Goal: Information Seeking & Learning: Find specific fact

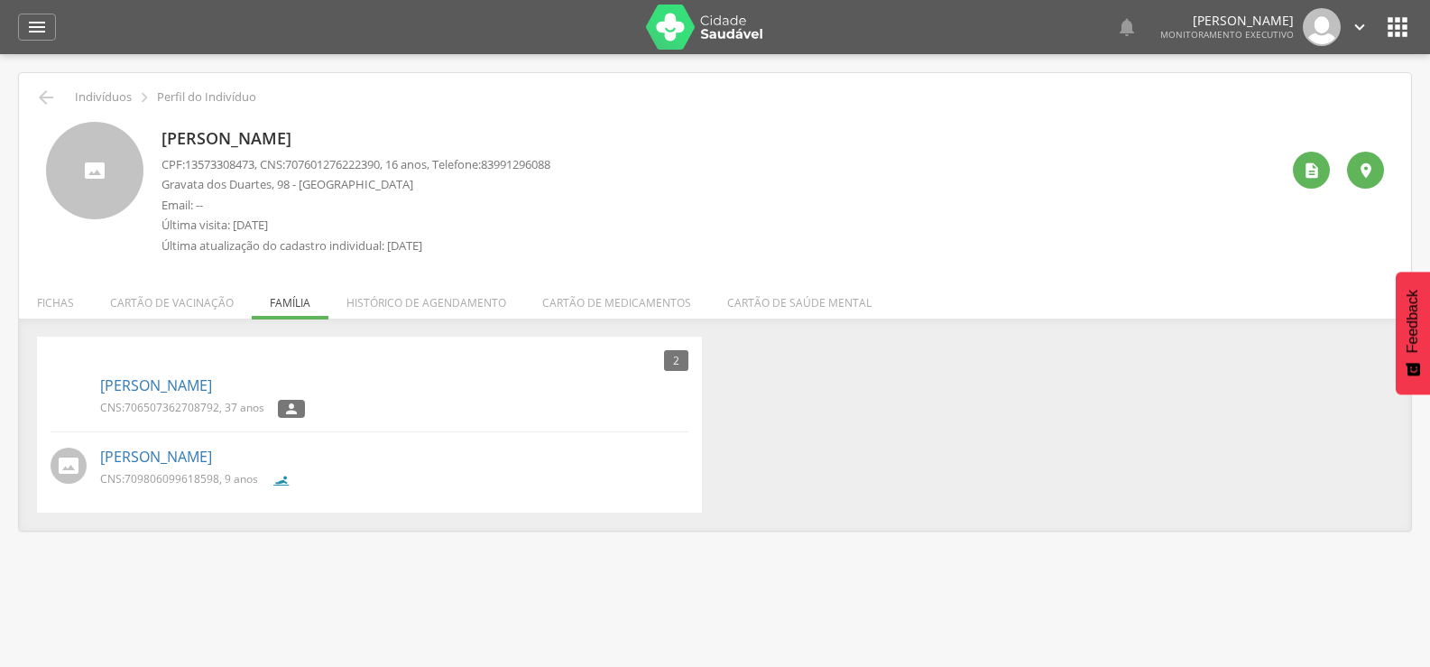
click at [31, 27] on icon "" at bounding box center [37, 27] width 22 height 22
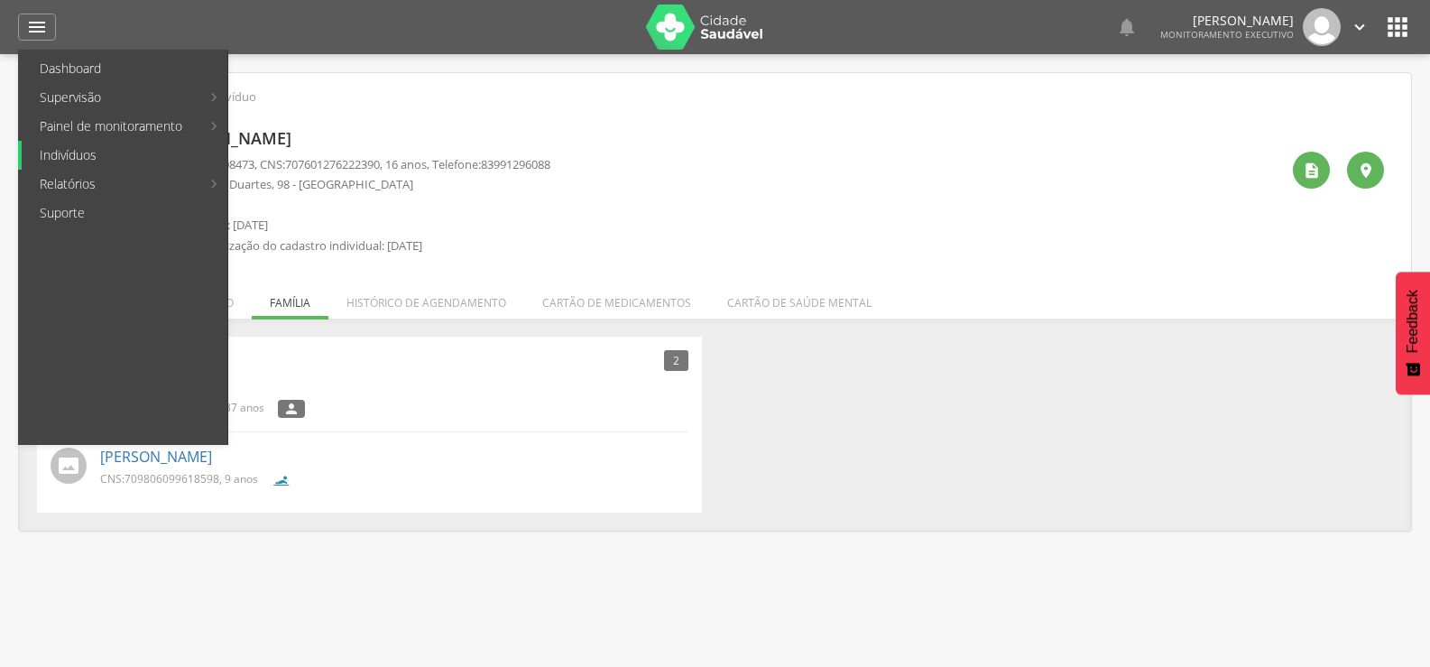
click at [75, 148] on link "Indivíduos" at bounding box center [125, 155] width 206 height 29
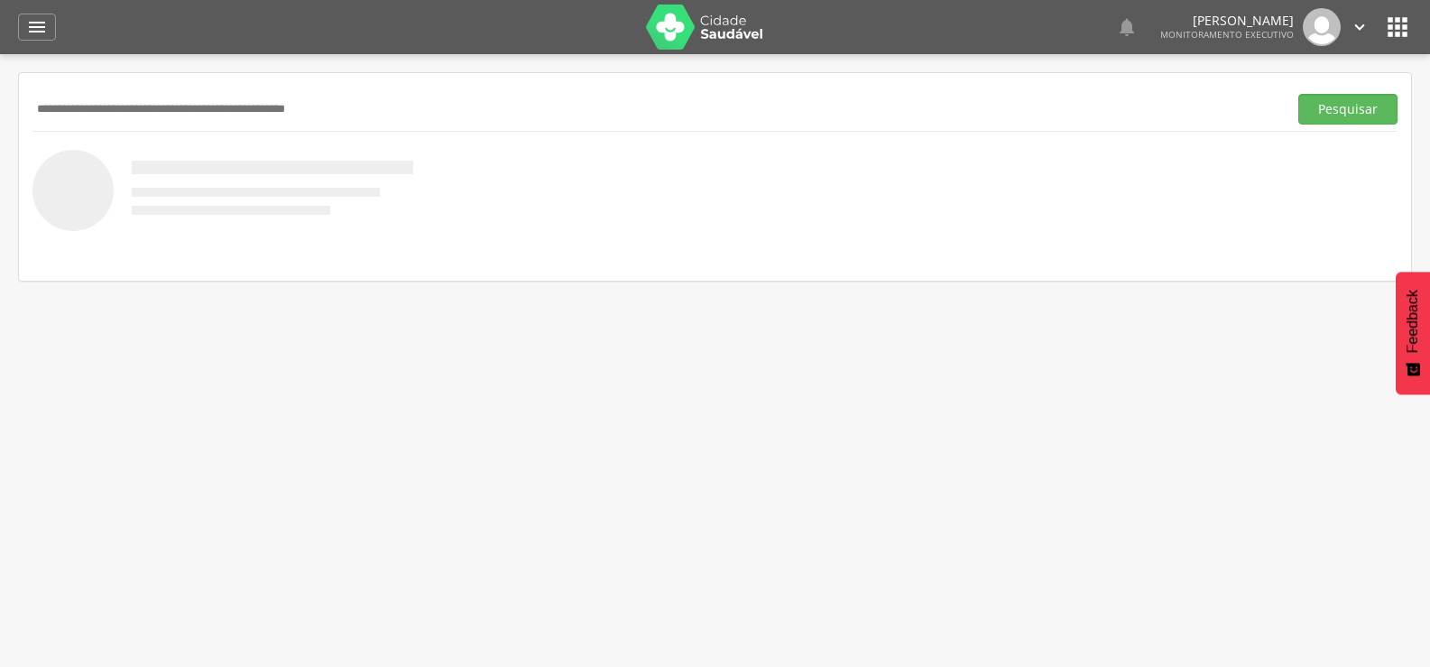
click at [106, 103] on input "text" at bounding box center [656, 109] width 1248 height 31
type input "**********"
click at [1298, 94] on button "Pesquisar" at bounding box center [1347, 109] width 99 height 31
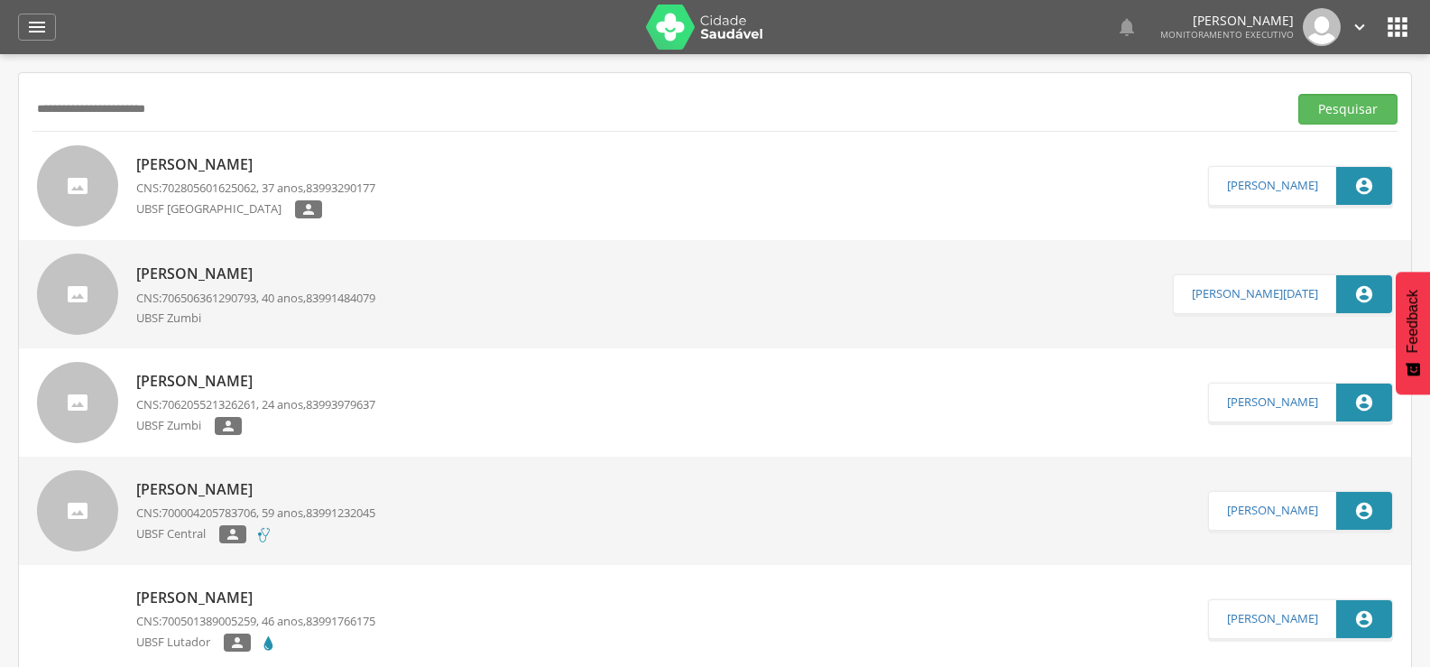
click at [224, 163] on p "Gilvania de Castro Silva" at bounding box center [255, 164] width 239 height 21
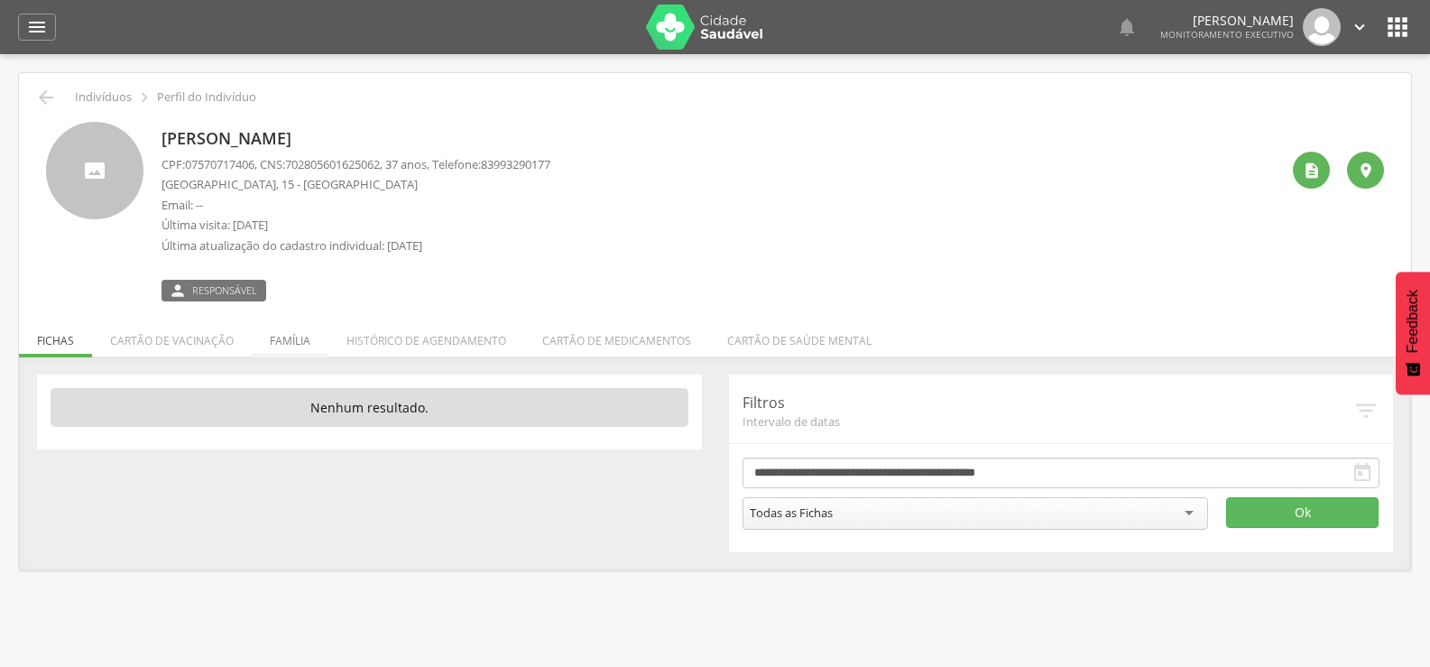
click at [279, 337] on li "Família" at bounding box center [290, 336] width 77 height 42
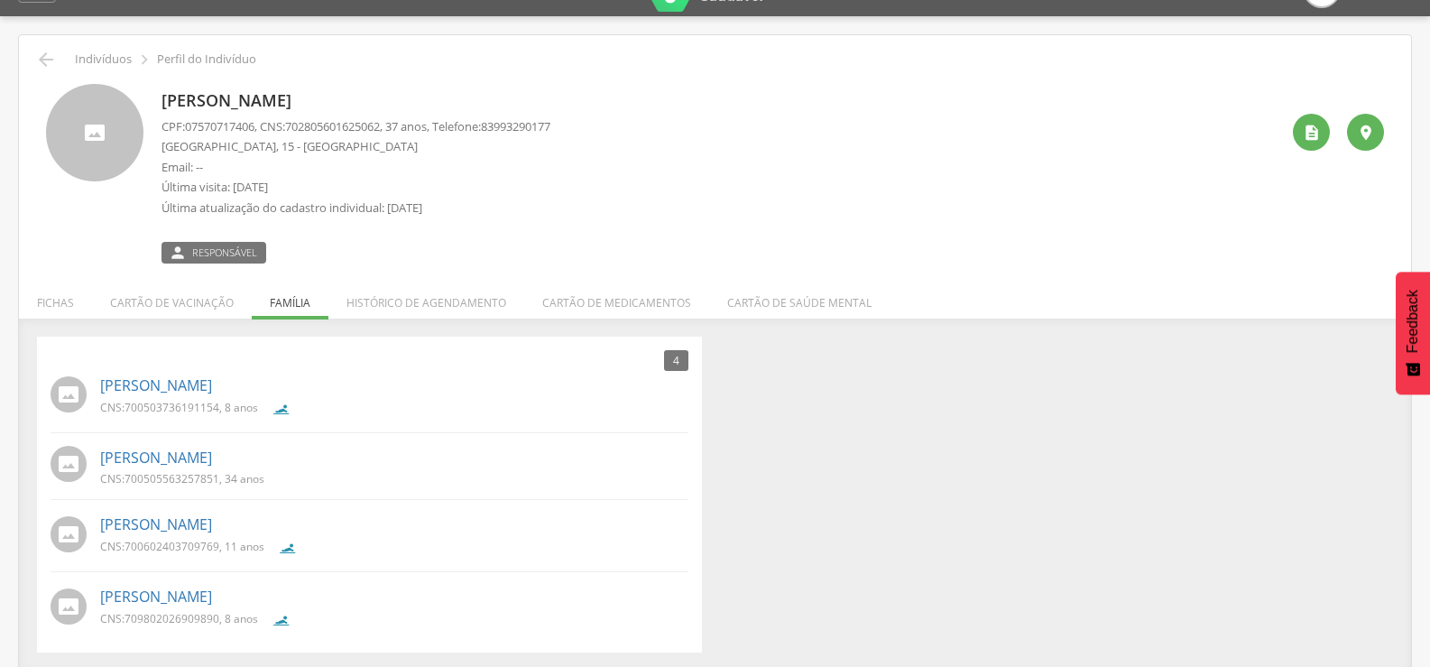
scroll to position [54, 0]
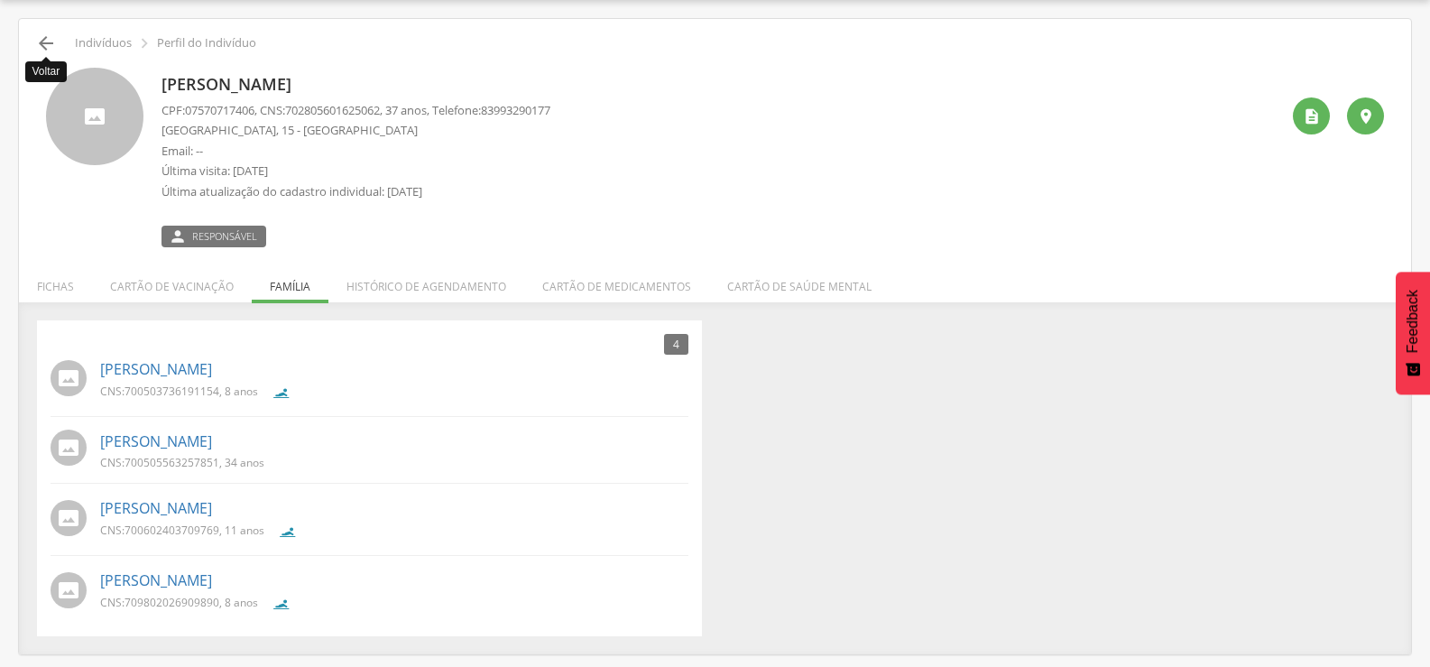
click at [47, 41] on icon "" at bounding box center [46, 43] width 22 height 22
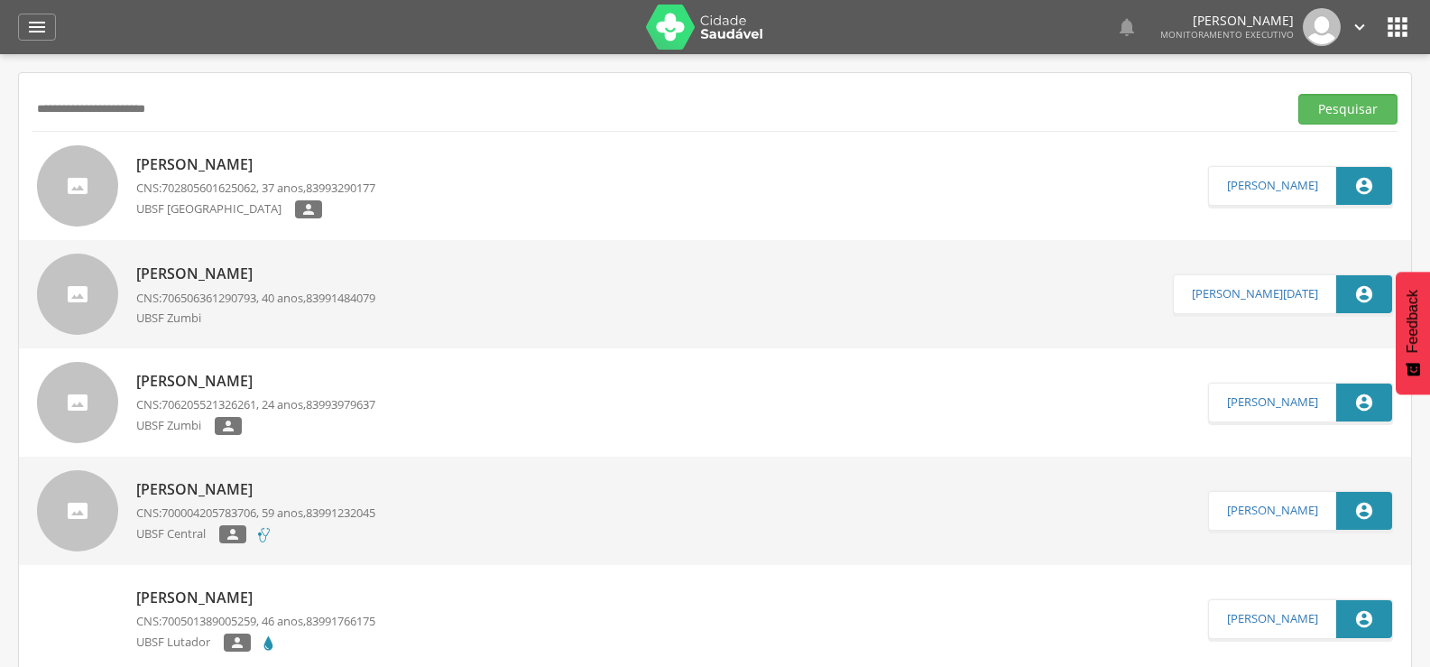
click at [213, 152] on div "Gilvania de Castro Silva CNS: 702805601625062 , 37 anos, 83993290177 UBSF Baixa…" at bounding box center [255, 186] width 239 height 75
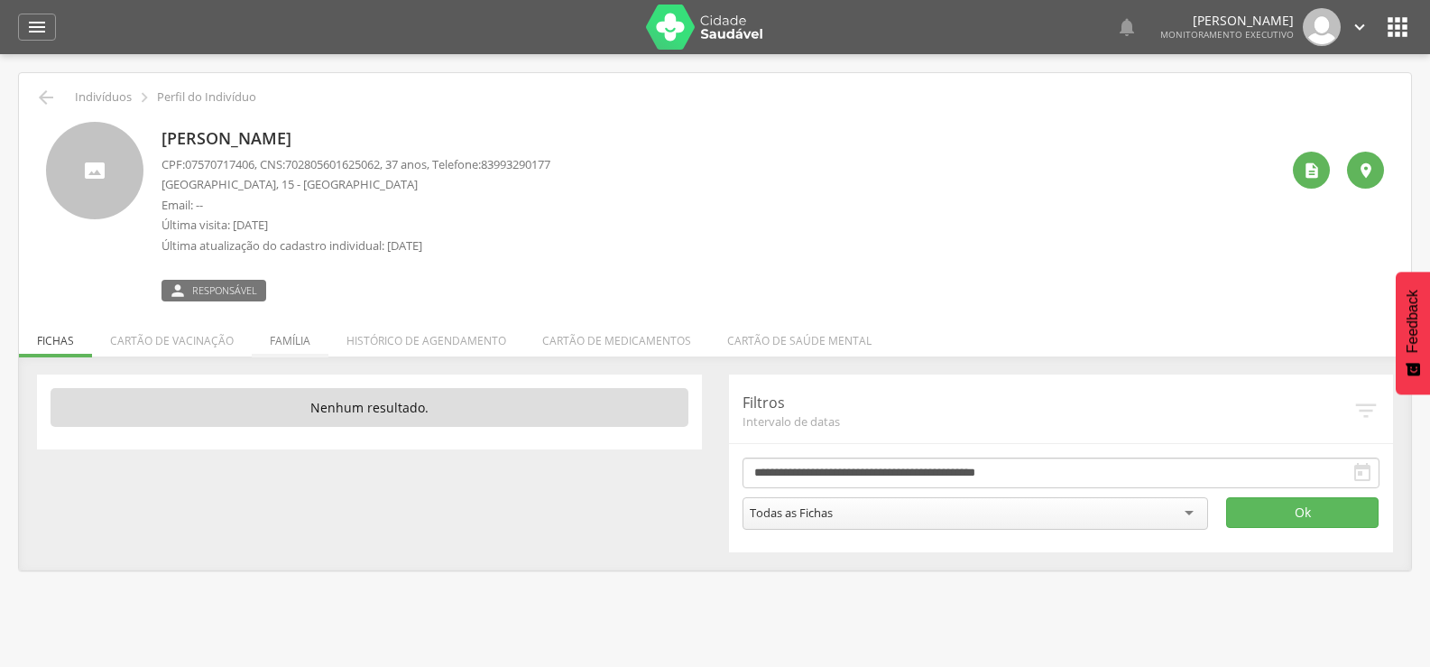
click at [288, 345] on li "Família" at bounding box center [290, 336] width 77 height 42
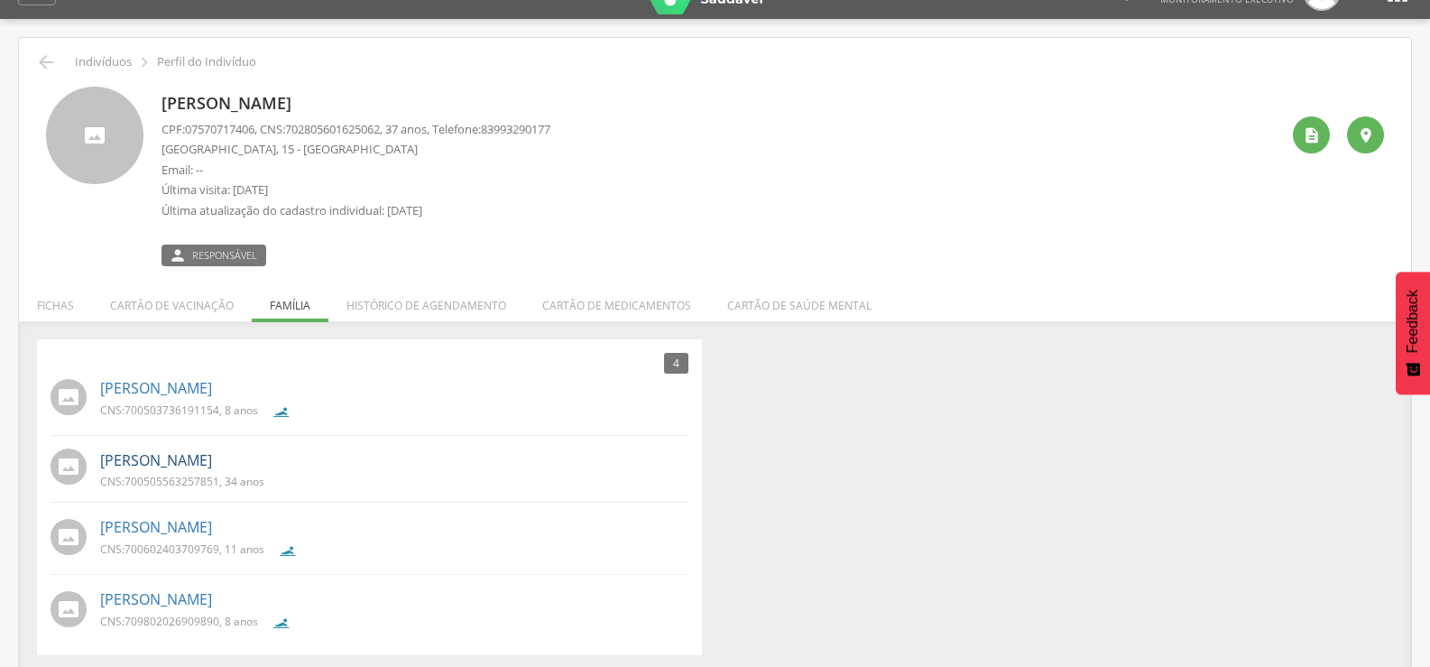
scroll to position [54, 0]
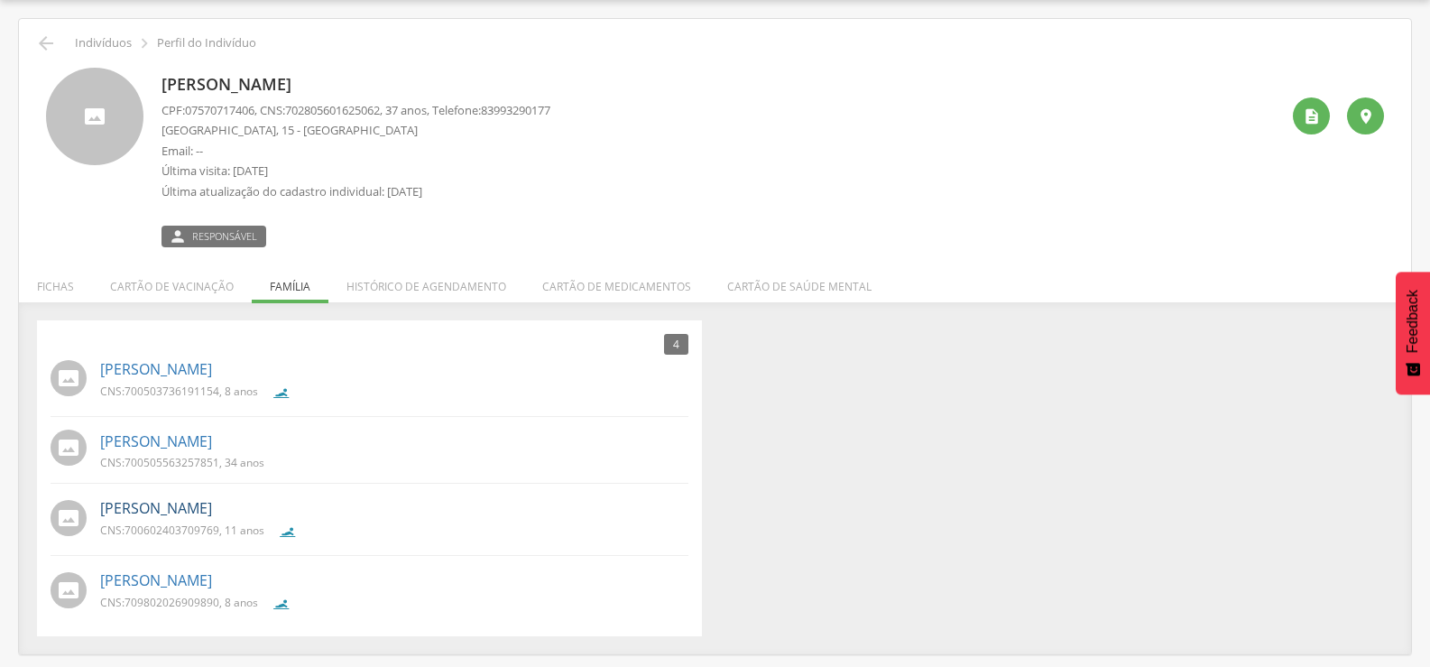
click at [176, 504] on link "Keila Mara Silva Jerônimo" at bounding box center [156, 508] width 112 height 21
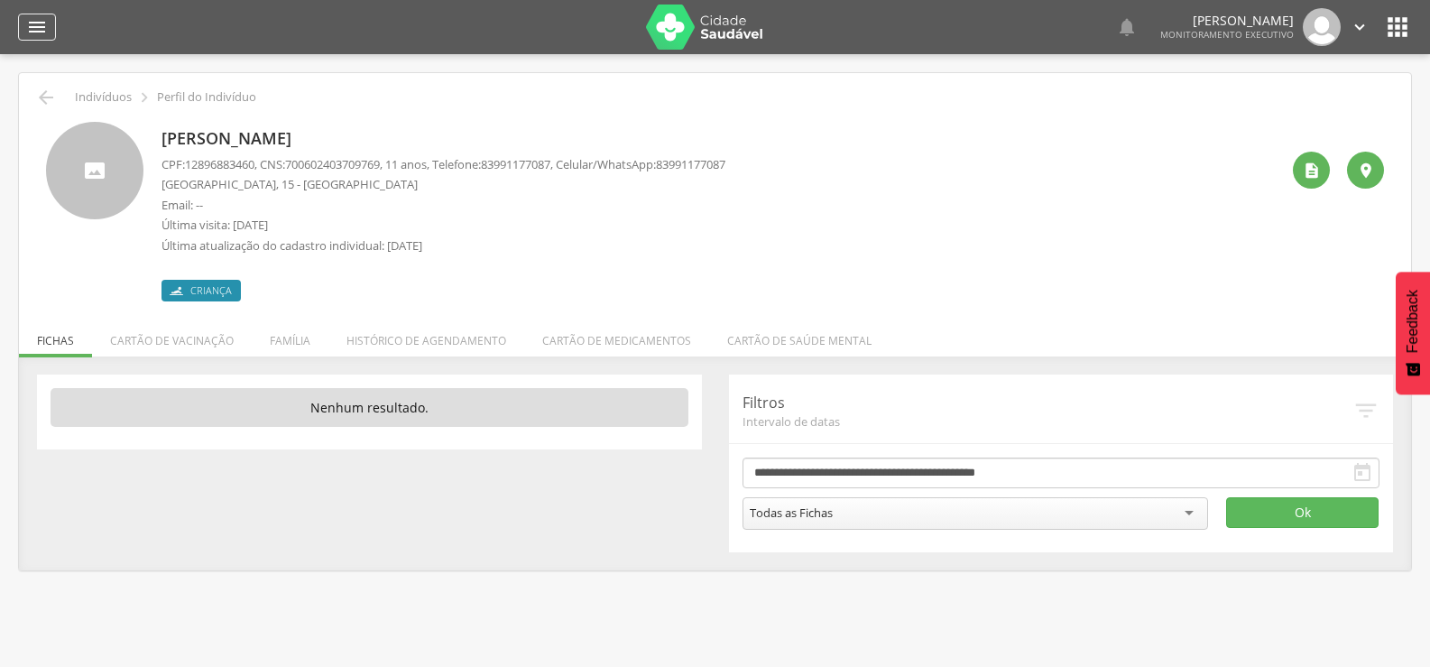
click at [36, 23] on icon "" at bounding box center [37, 27] width 22 height 22
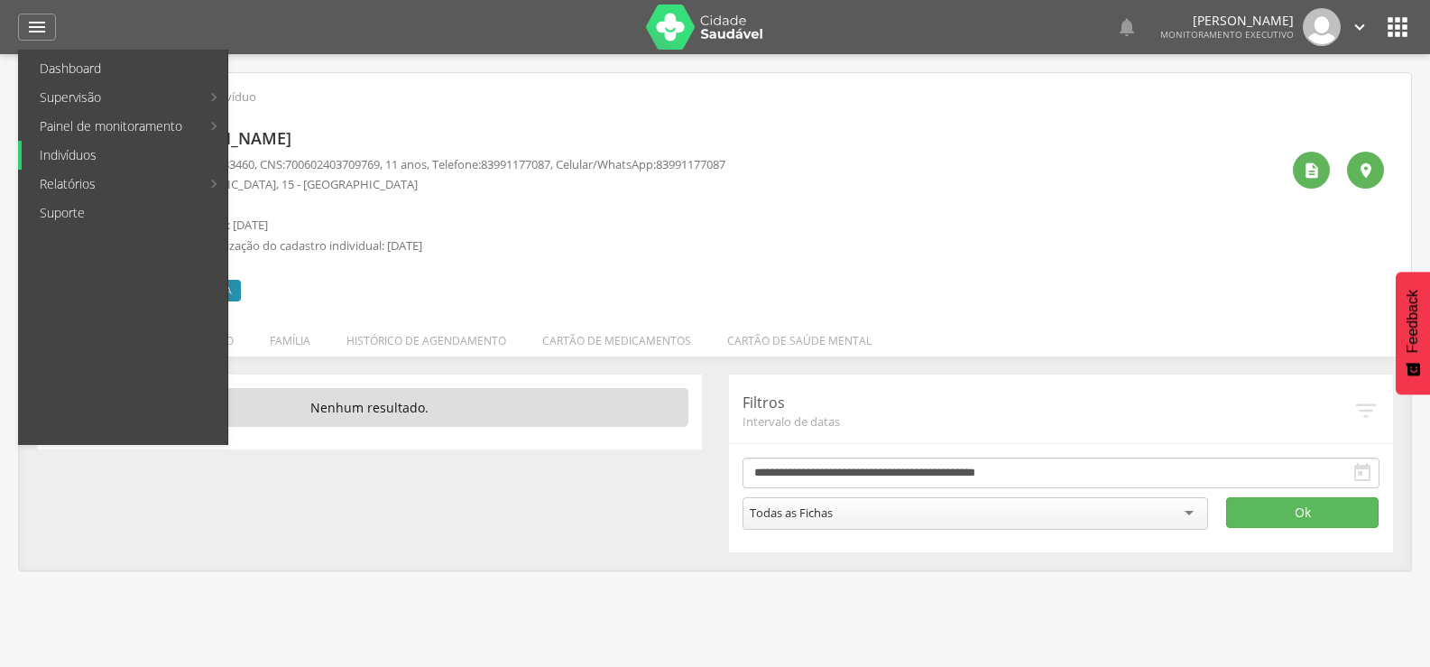
click at [71, 152] on link "Indivíduos" at bounding box center [125, 155] width 206 height 29
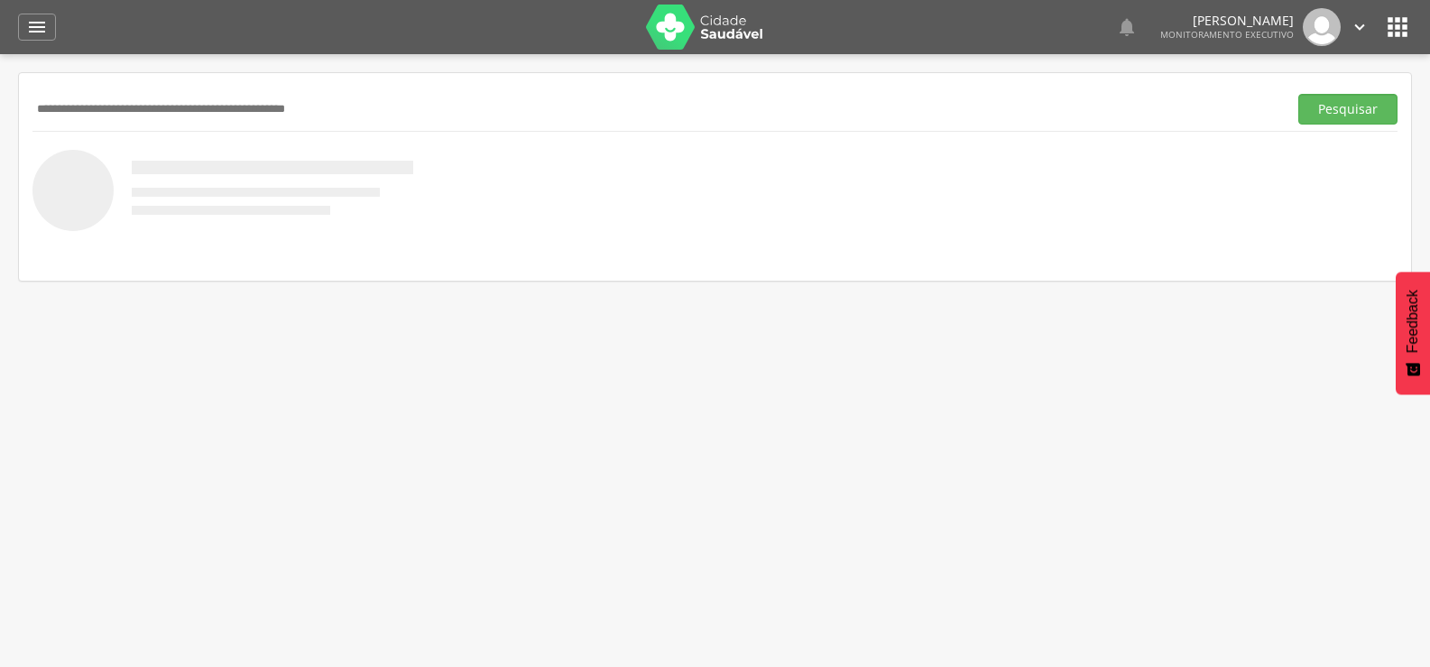
paste input "**********"
type input "**********"
click at [1345, 121] on button "Pesquisar" at bounding box center [1347, 109] width 99 height 31
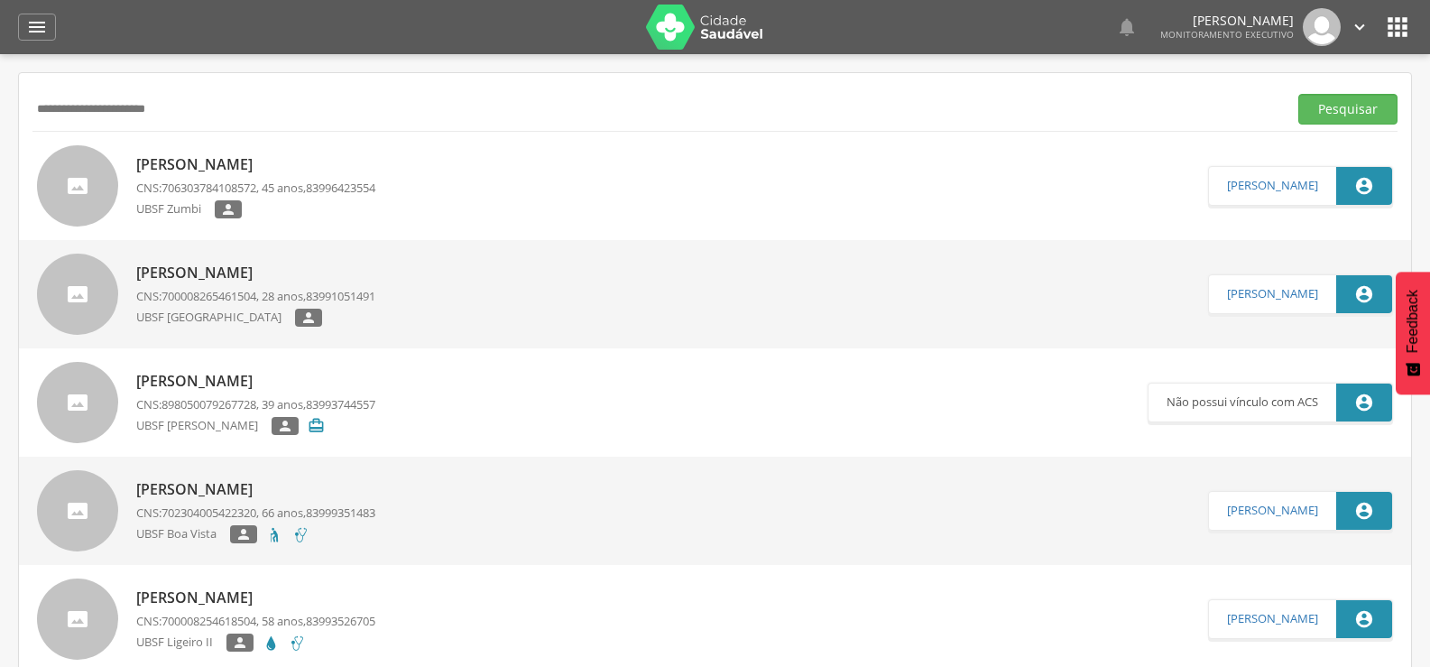
click at [189, 160] on p "[PERSON_NAME]" at bounding box center [255, 164] width 239 height 21
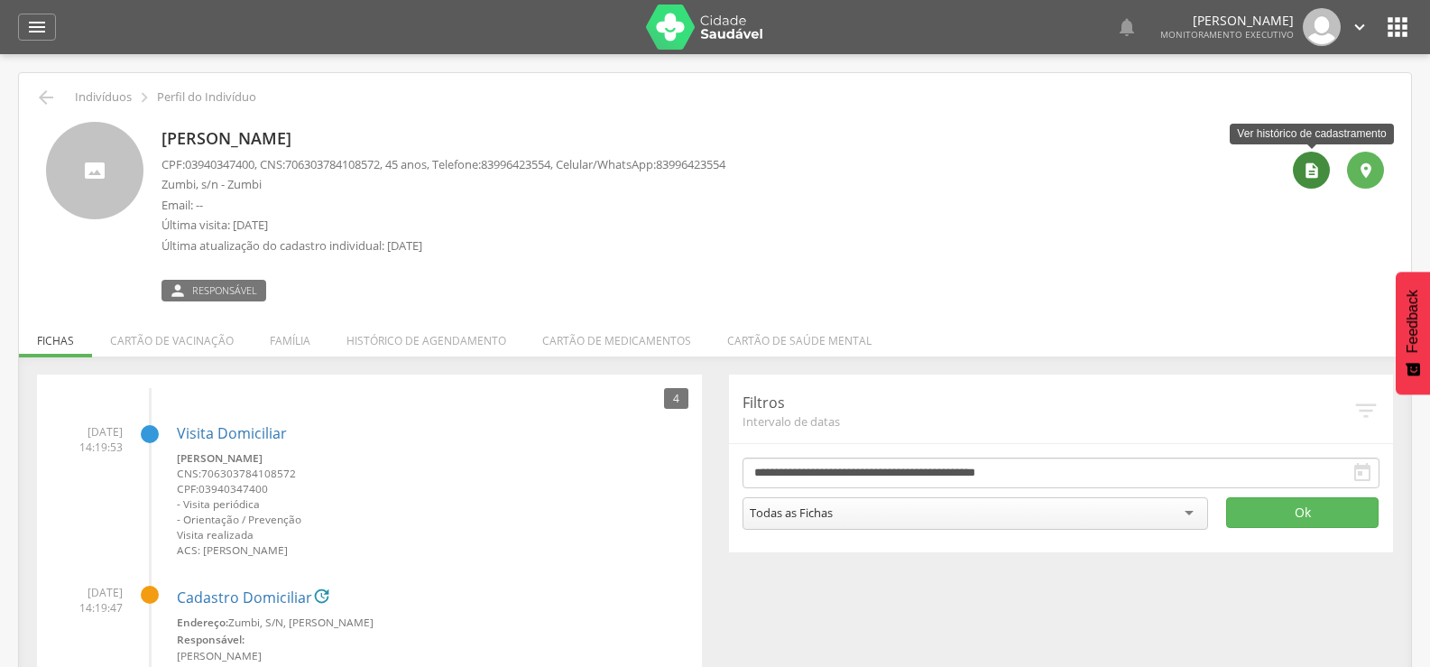
click at [1310, 172] on icon "" at bounding box center [1312, 170] width 18 height 18
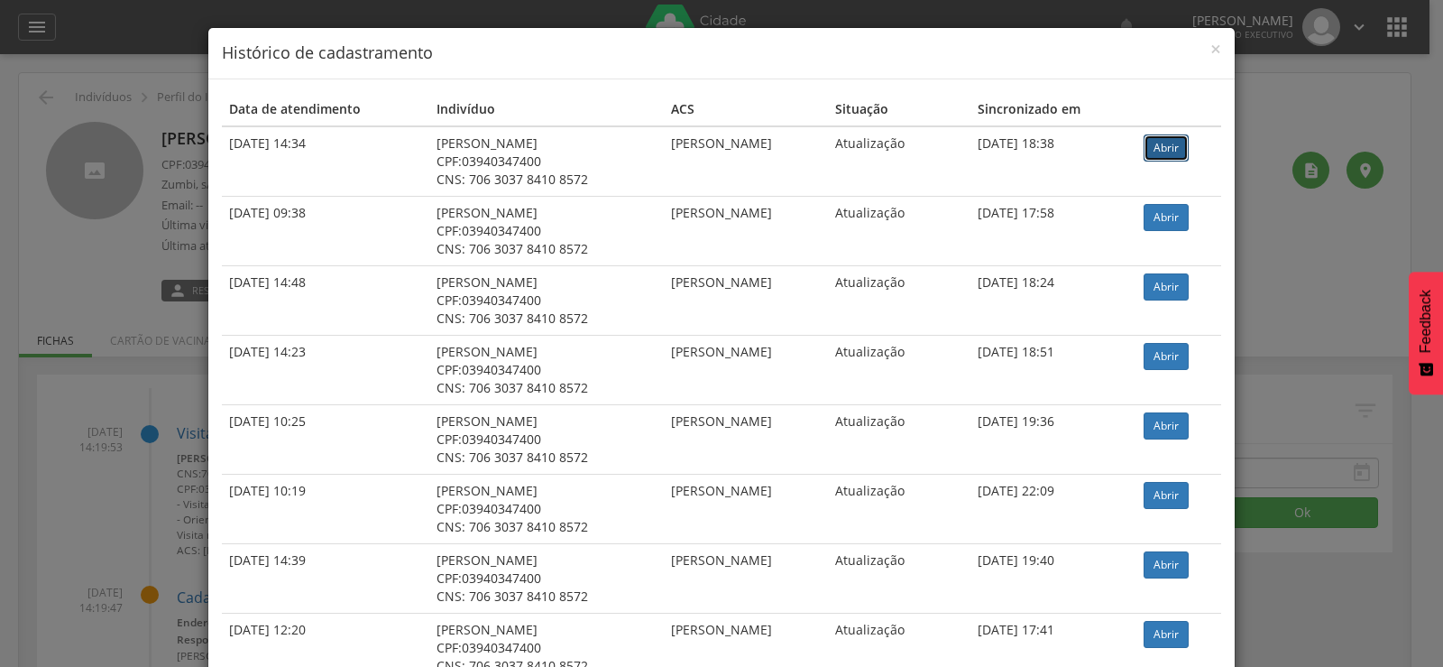
click at [1144, 143] on link "Abrir" at bounding box center [1166, 147] width 45 height 27
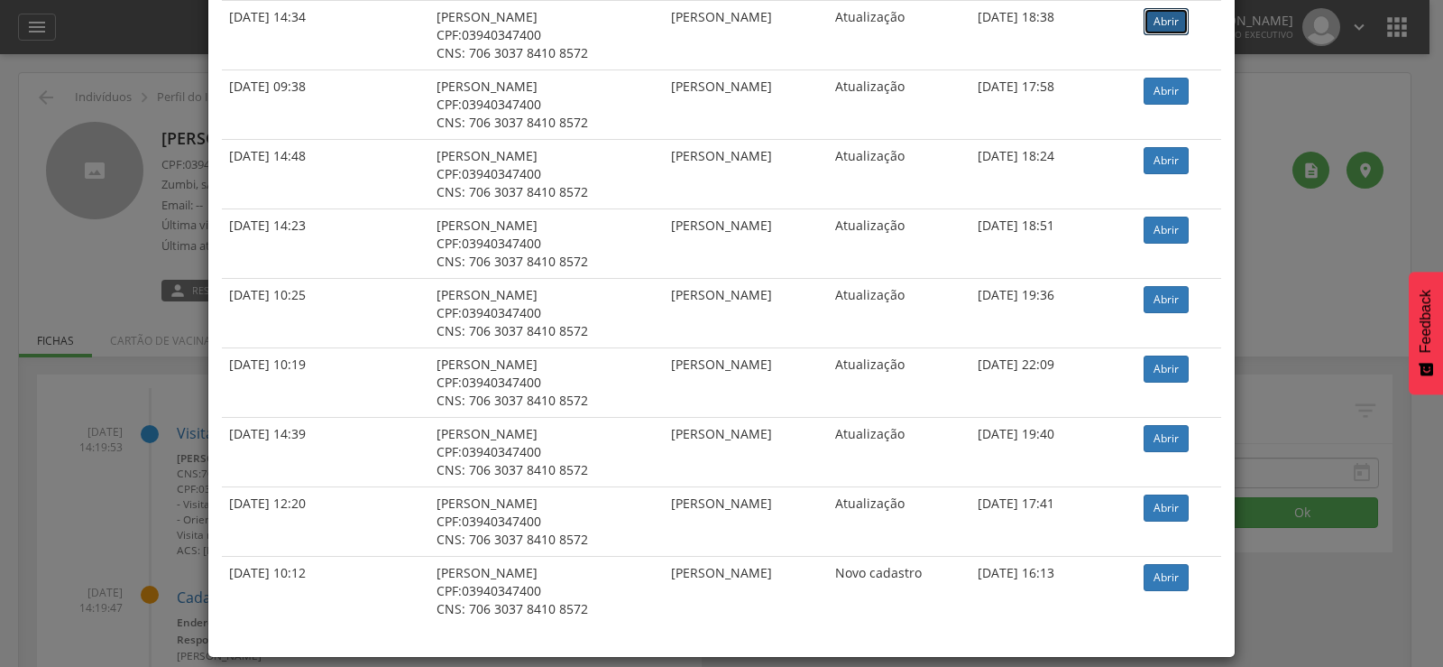
scroll to position [144, 0]
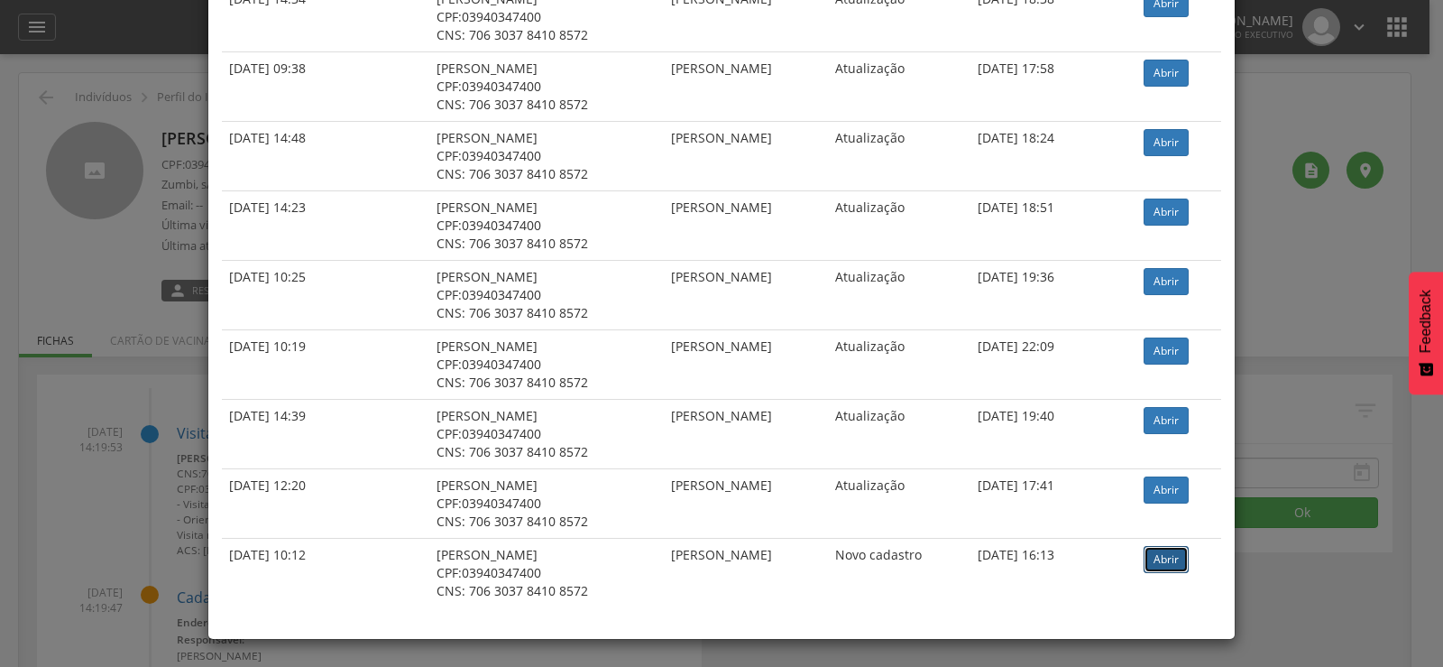
click at [1175, 561] on link "Abrir" at bounding box center [1166, 559] width 45 height 27
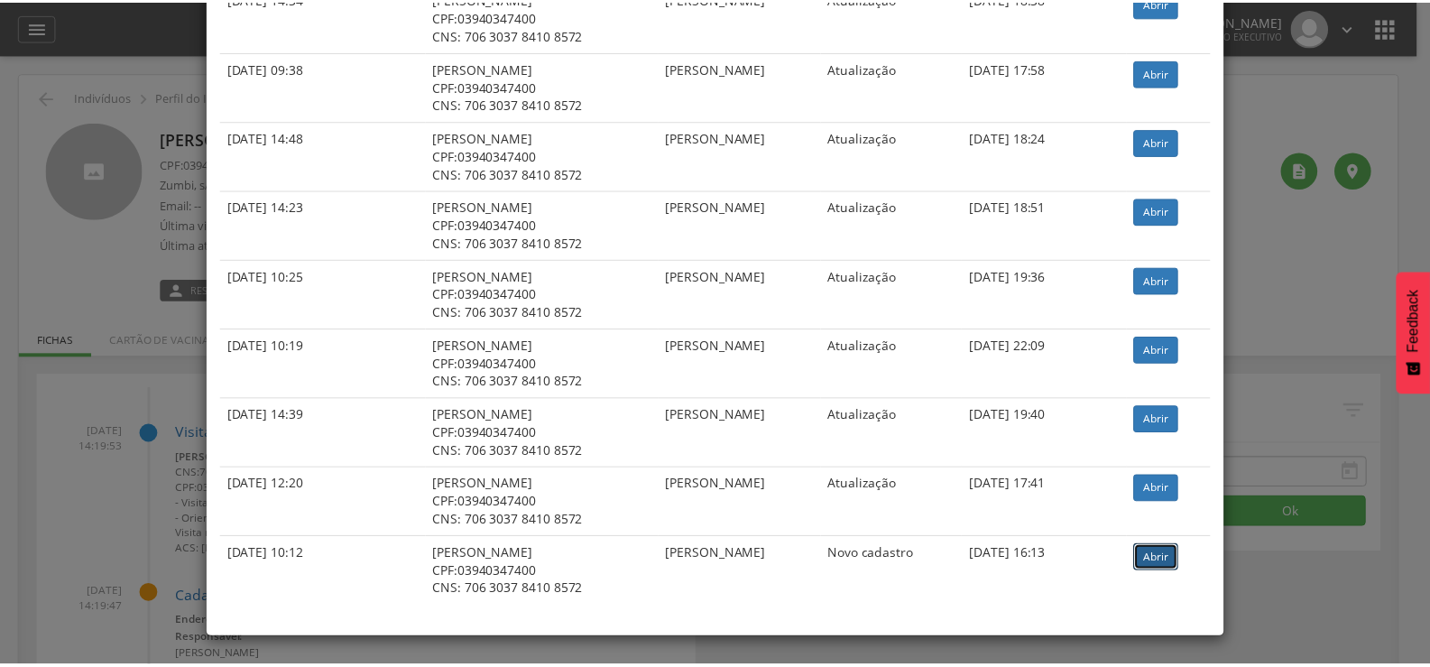
scroll to position [0, 0]
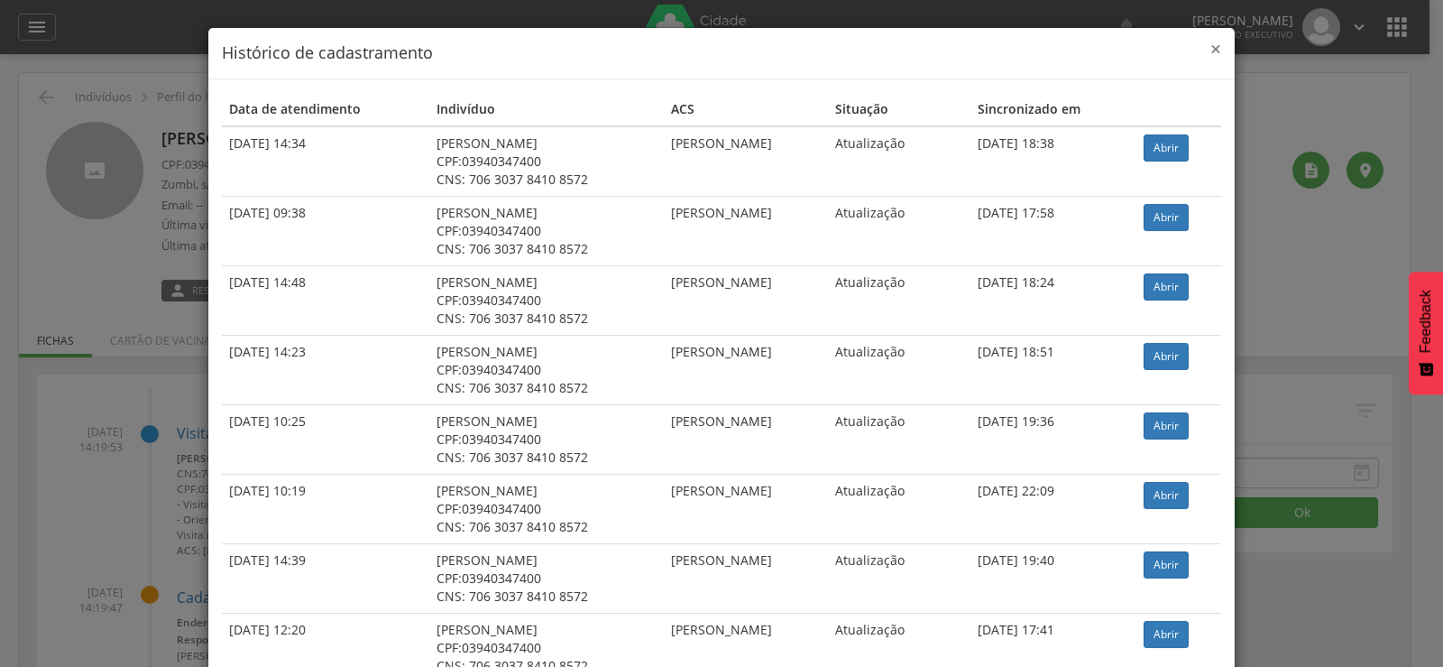
click at [1214, 48] on span "×" at bounding box center [1216, 48] width 11 height 25
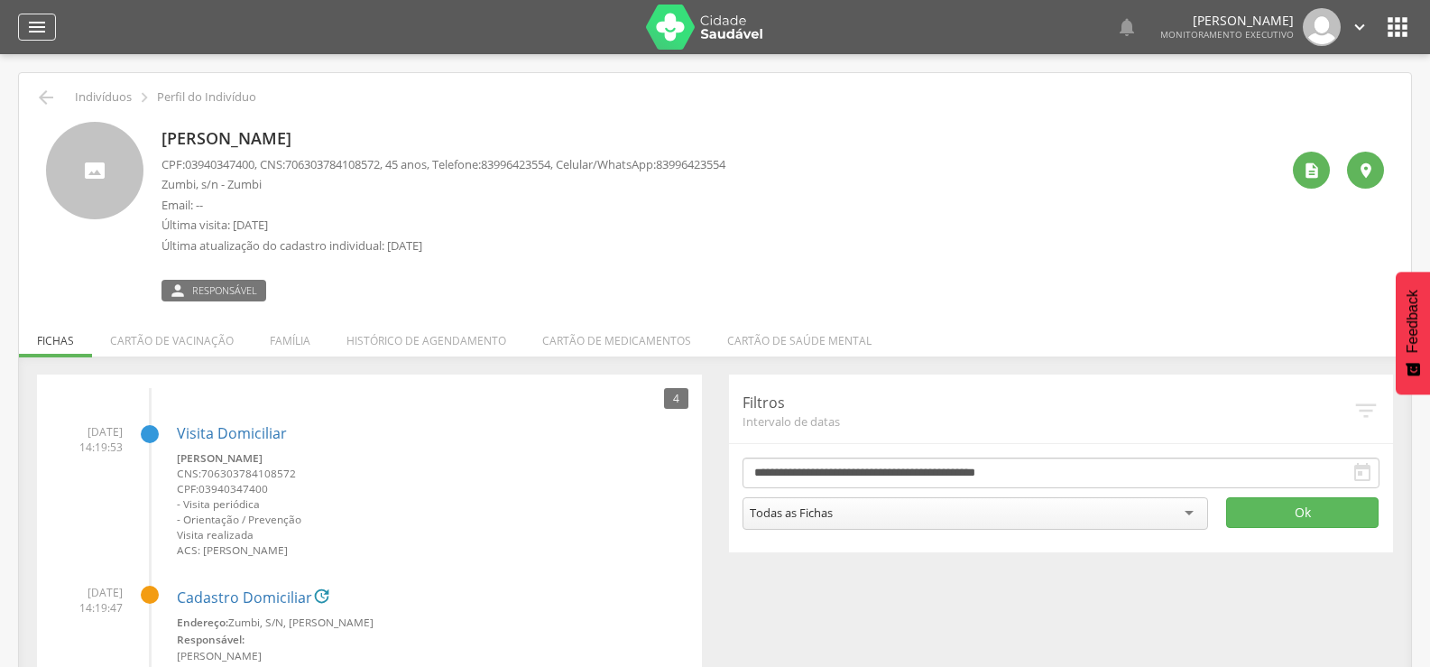
click at [32, 33] on icon "" at bounding box center [37, 27] width 22 height 22
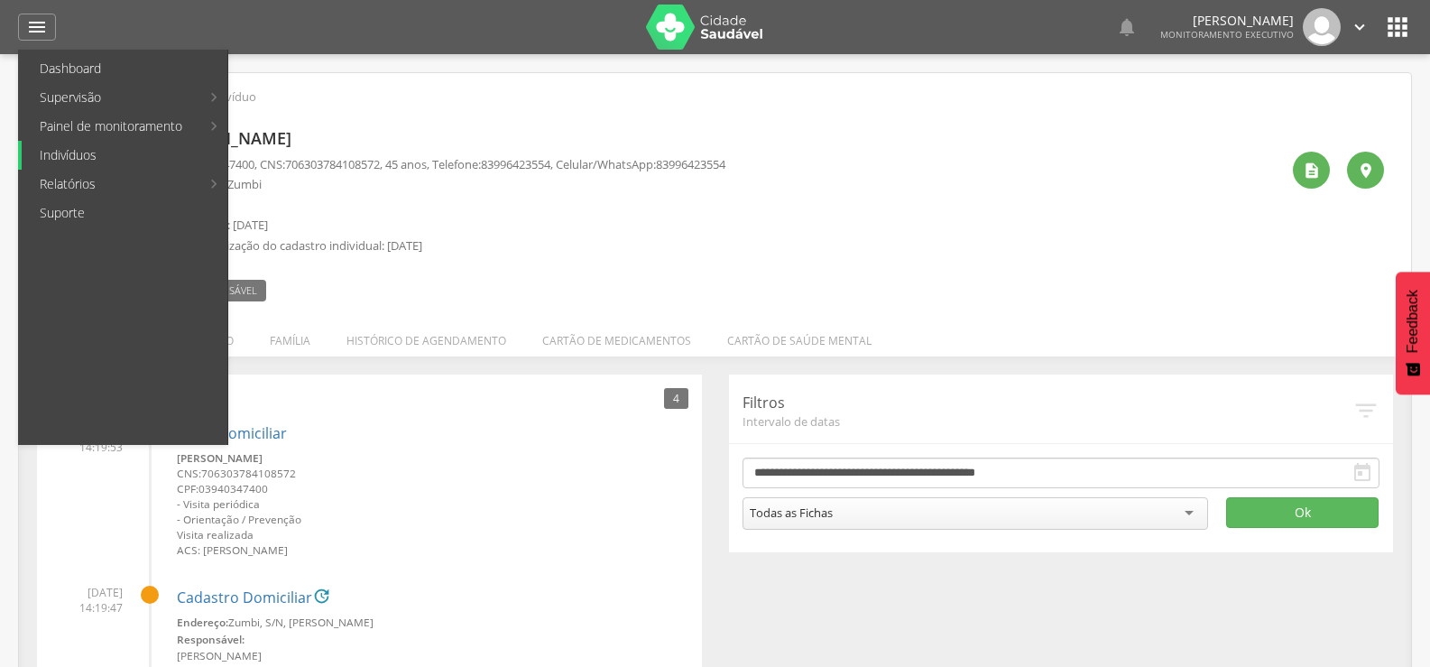
click at [86, 149] on link "Indivíduos" at bounding box center [125, 155] width 206 height 29
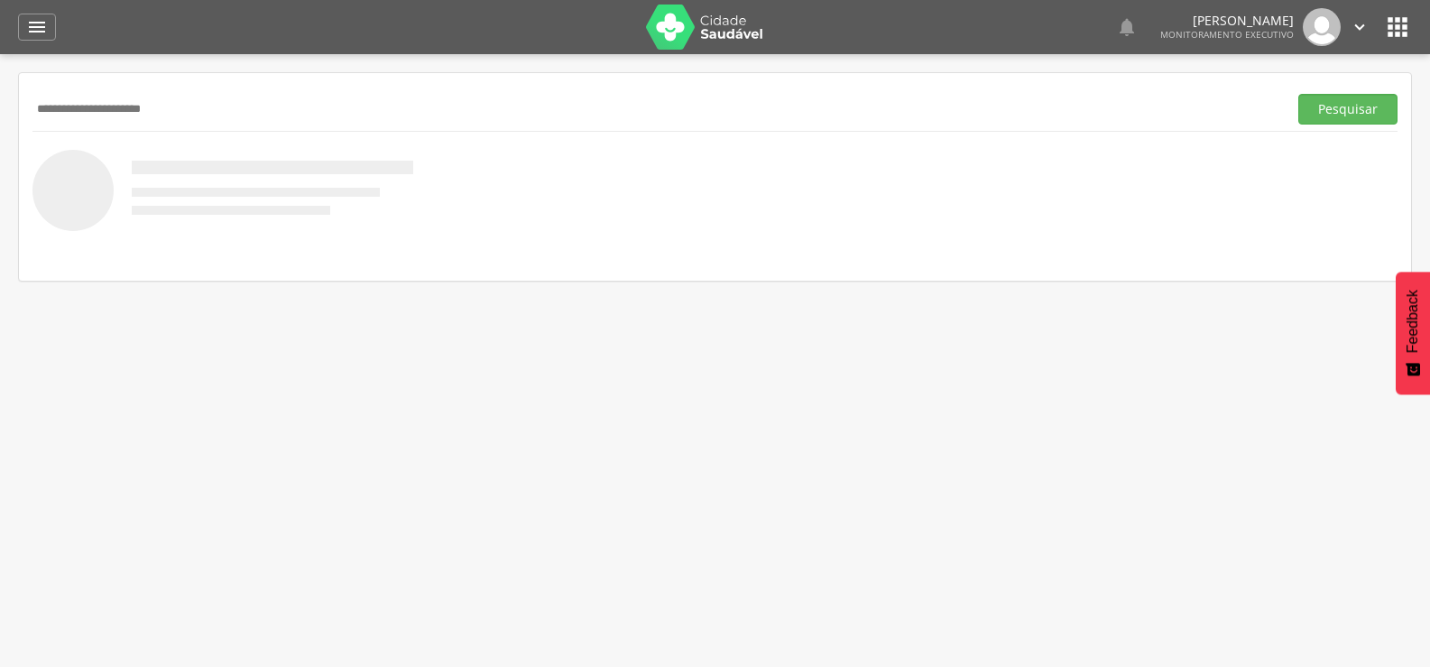
type input "**********"
click at [1298, 94] on button "Pesquisar" at bounding box center [1347, 109] width 99 height 31
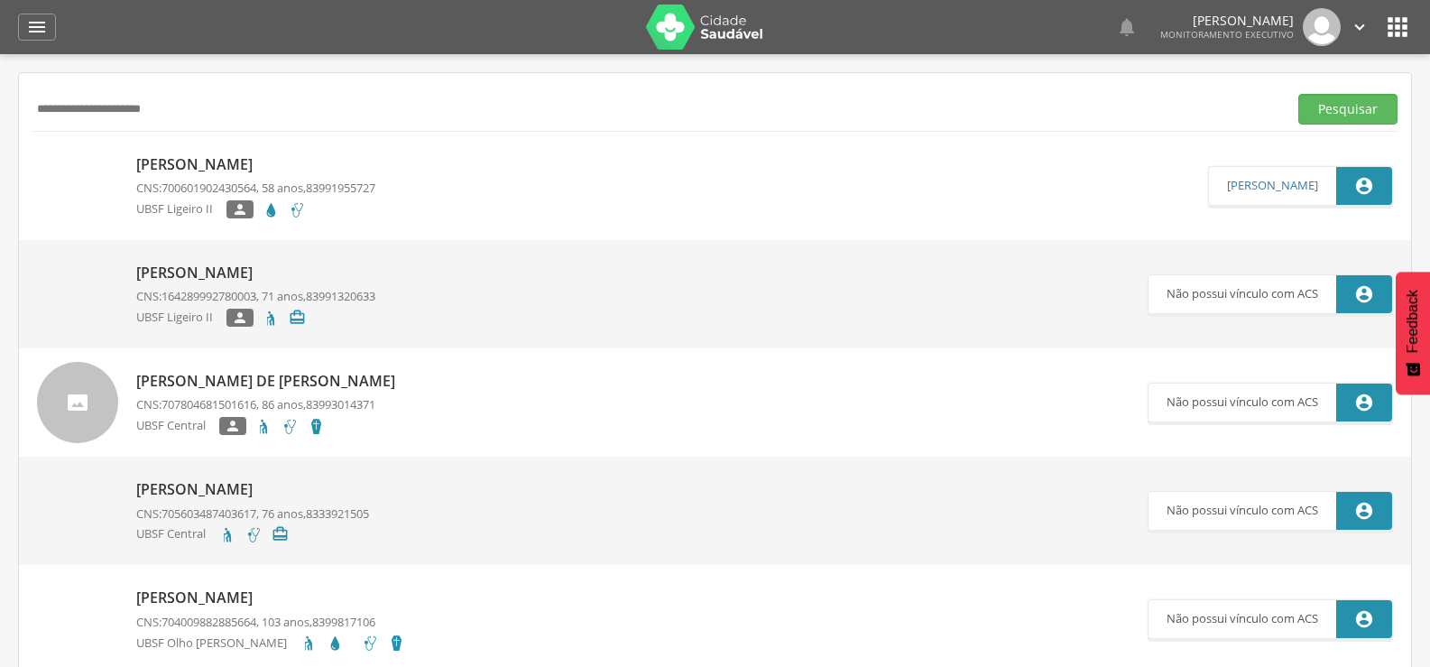
click at [167, 162] on p "Antônia Maria Rodrigues" at bounding box center [255, 164] width 239 height 21
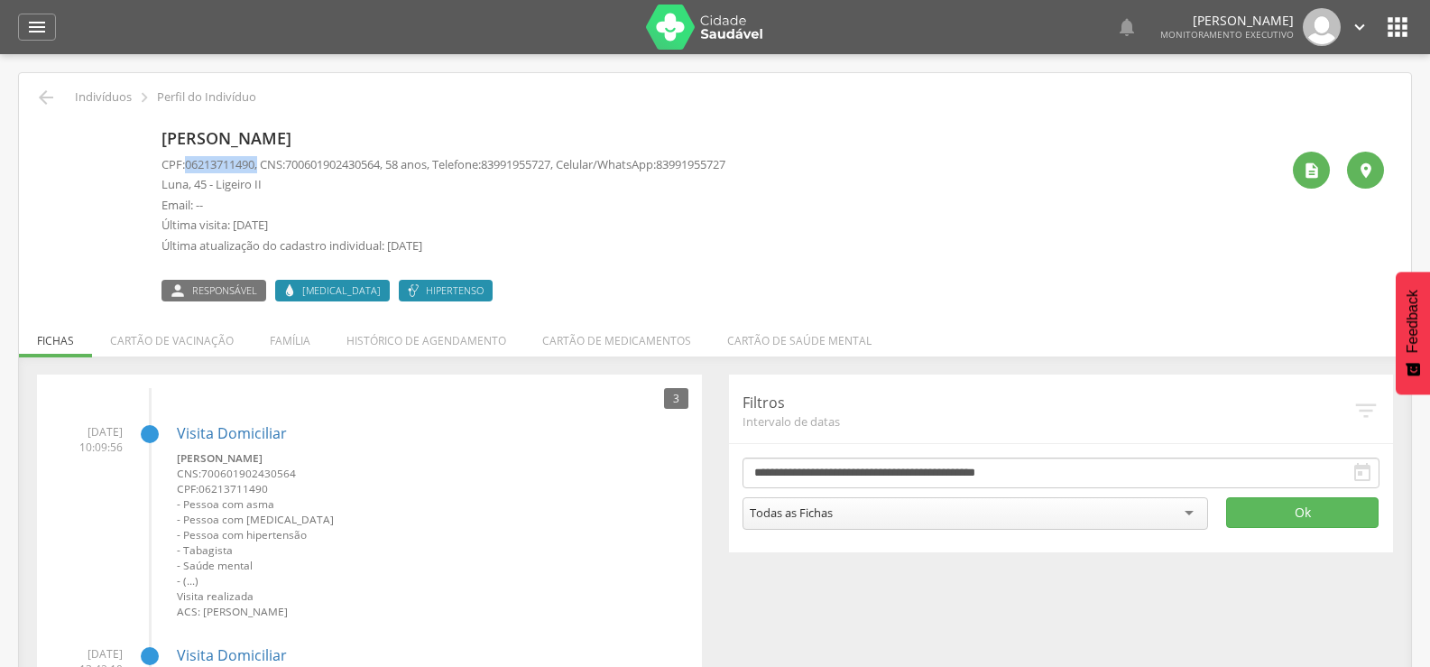
drag, startPoint x: 186, startPoint y: 165, endPoint x: 263, endPoint y: 166, distance: 77.6
click at [263, 166] on p "CPF: 06213711490 , CNS: 700601902430564 , 58 anos, Telefone: 83991955727 , Celu…" at bounding box center [443, 164] width 564 height 17
copy p "06213711490 ,"
click at [23, 33] on div "" at bounding box center [37, 27] width 38 height 27
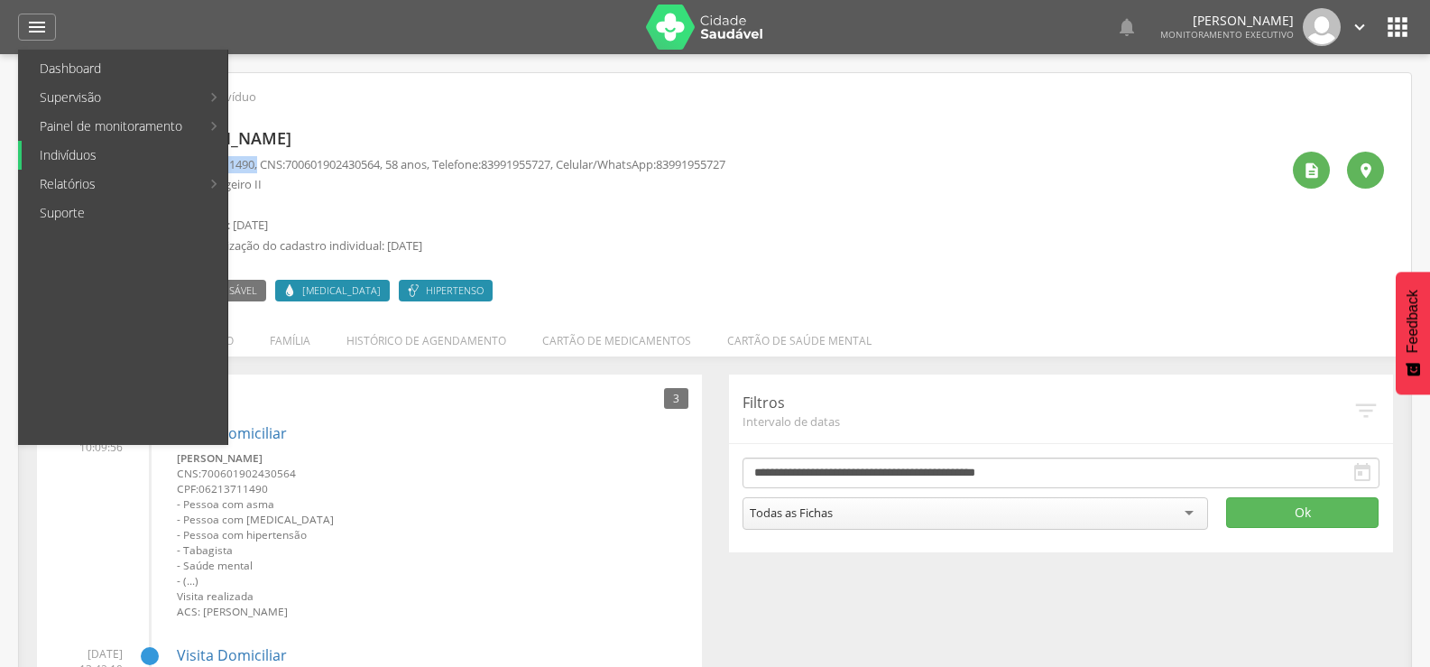
click at [90, 161] on link "Indivíduos" at bounding box center [125, 155] width 206 height 29
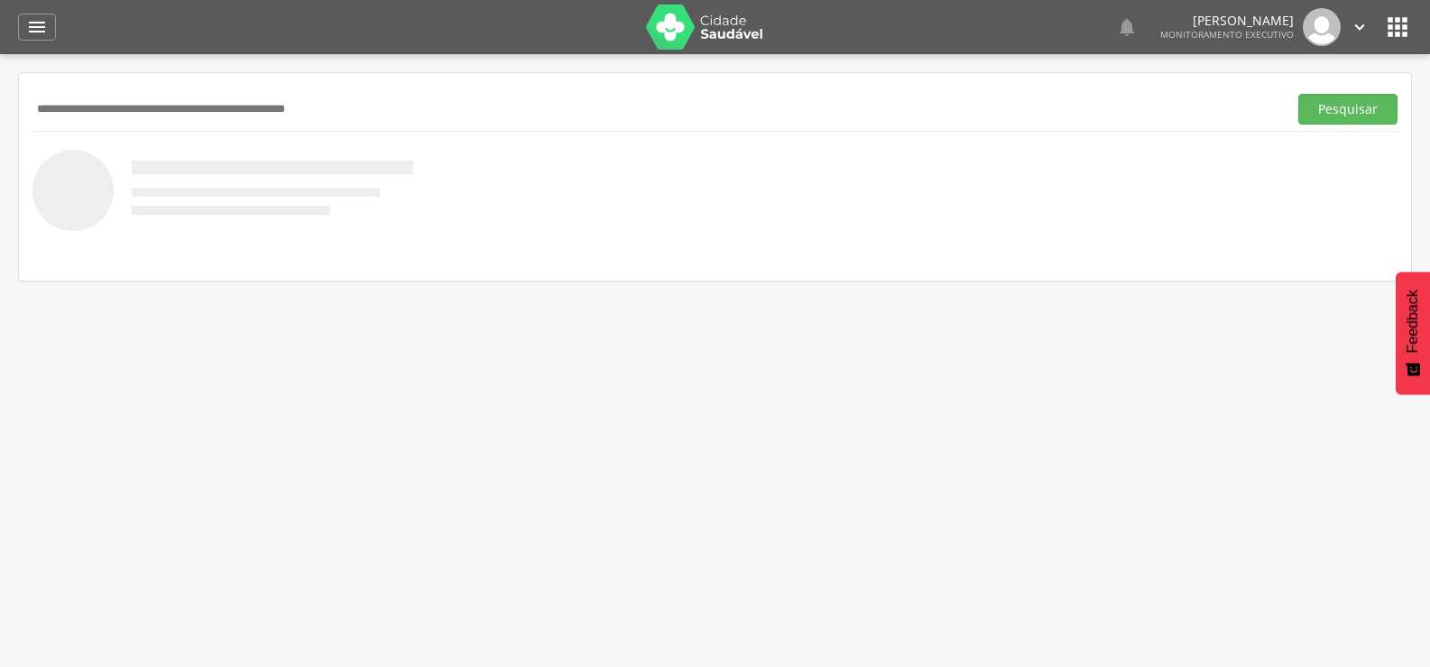
click at [135, 111] on input "text" at bounding box center [656, 109] width 1248 height 31
click at [1298, 94] on button "Pesquisar" at bounding box center [1347, 109] width 99 height 31
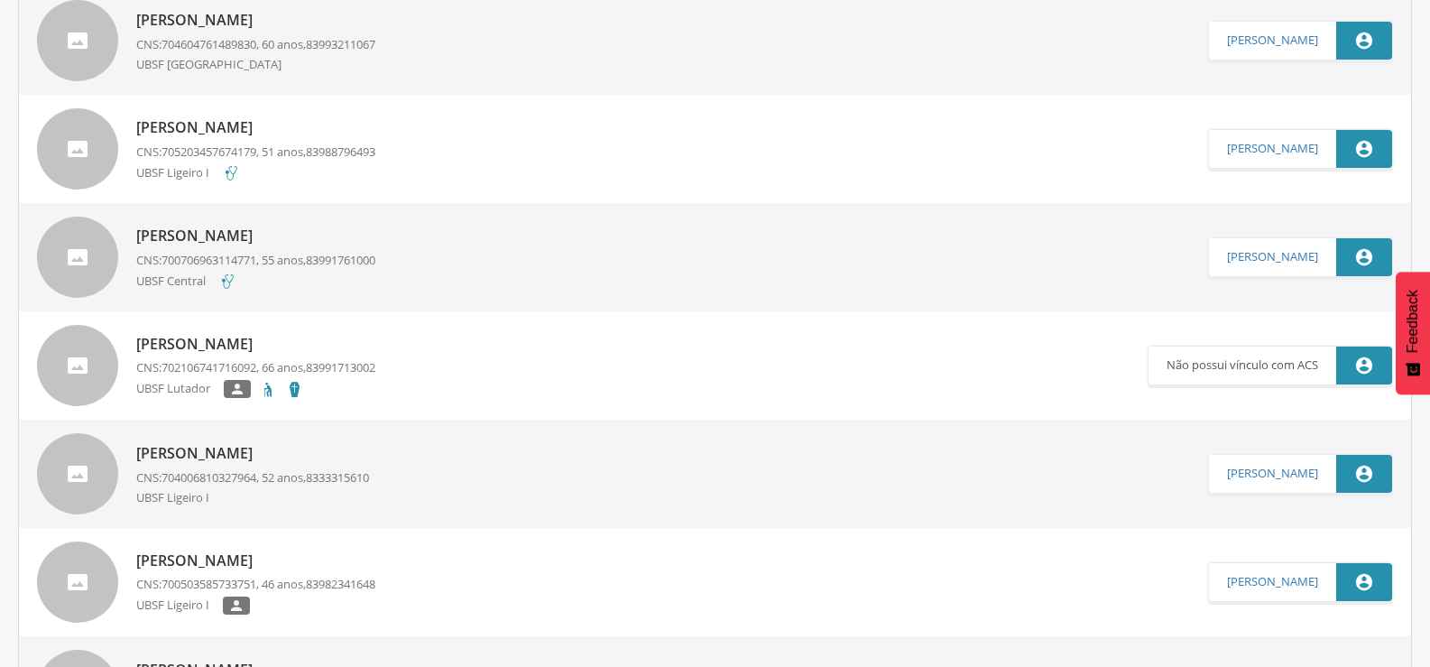
scroll to position [271, 0]
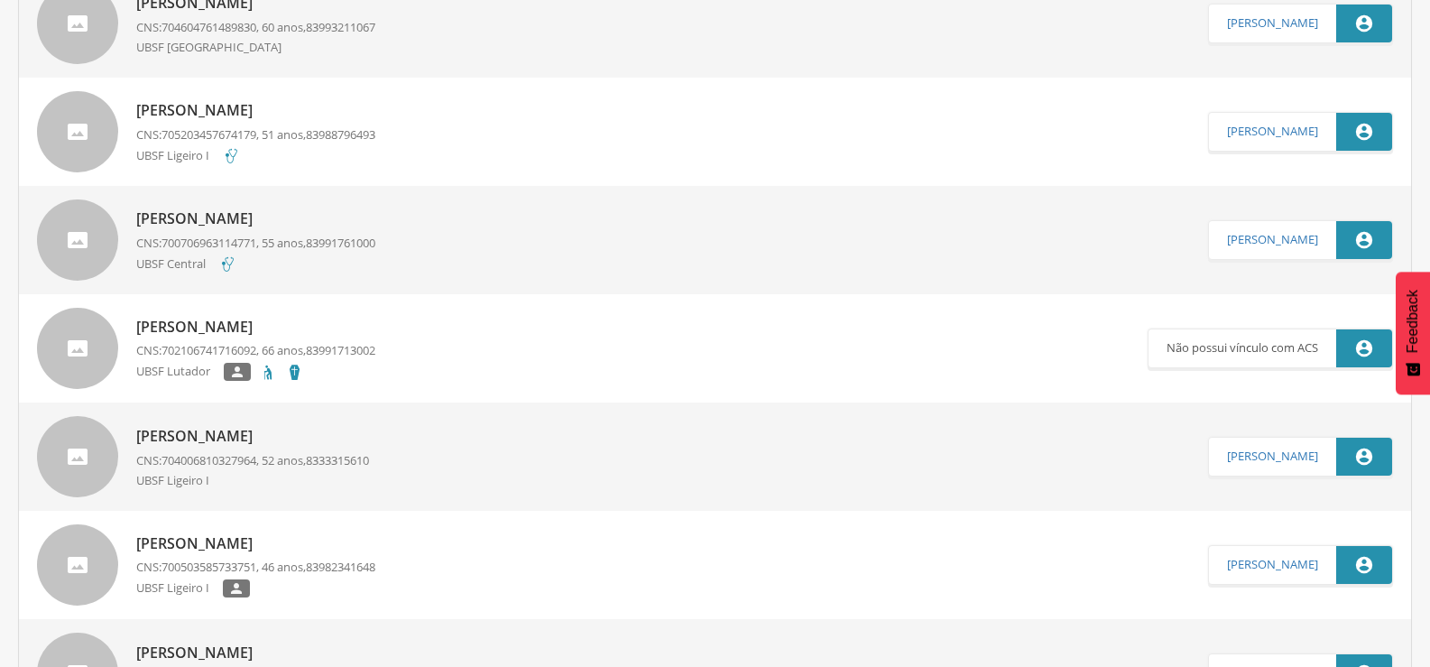
click at [246, 436] on p "Francisco de Assis Venâncio dos Santos" at bounding box center [252, 436] width 233 height 21
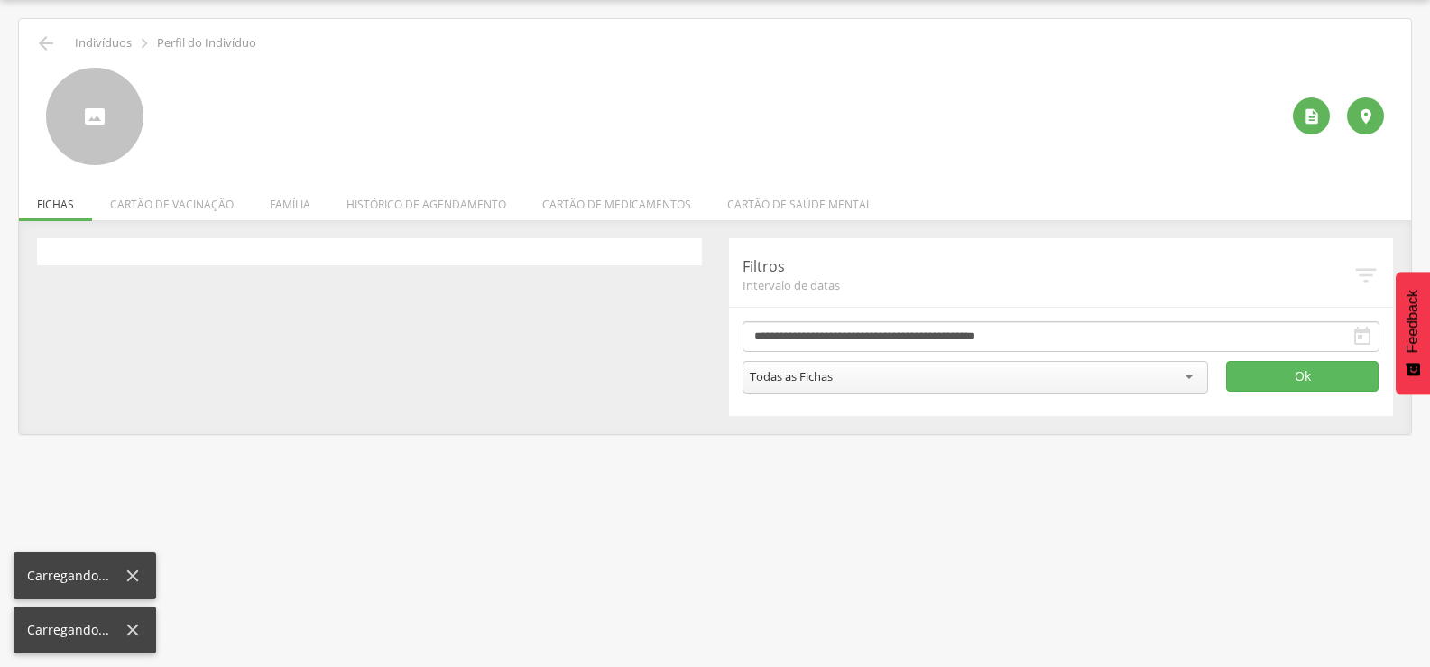
scroll to position [54, 0]
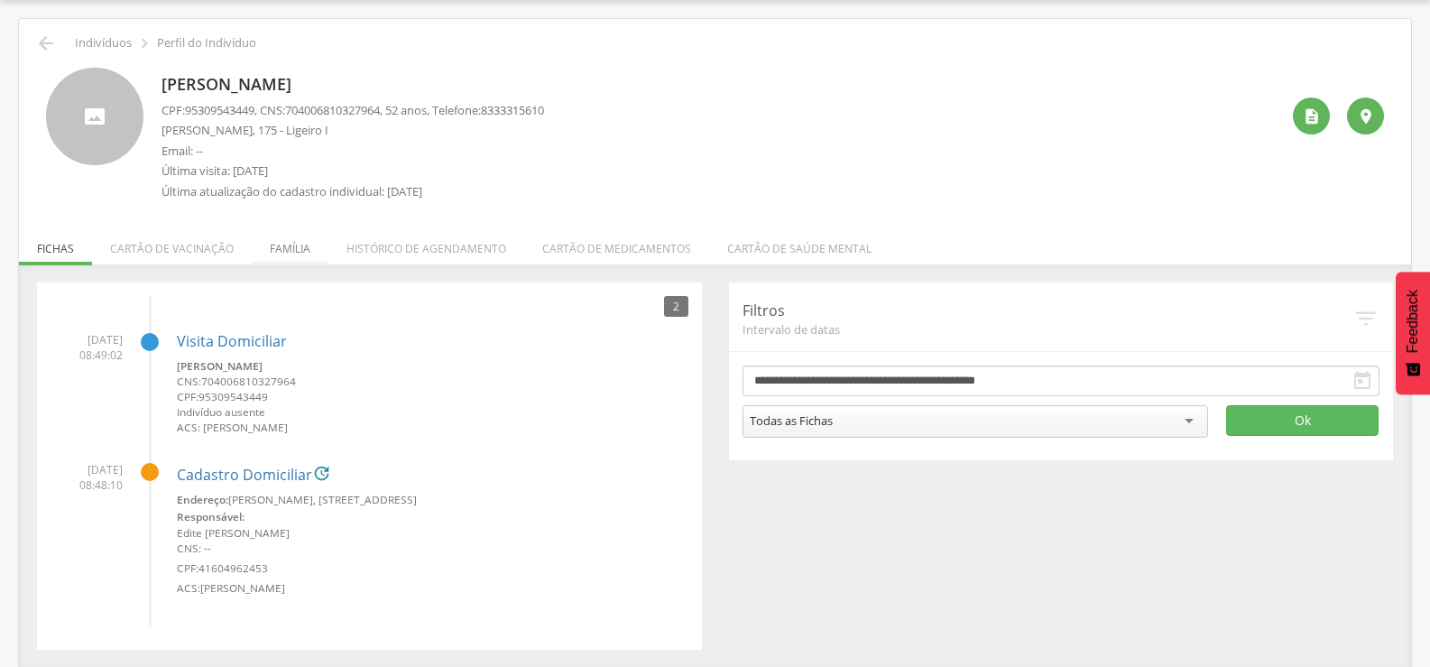
click at [272, 242] on li "Família" at bounding box center [290, 244] width 77 height 42
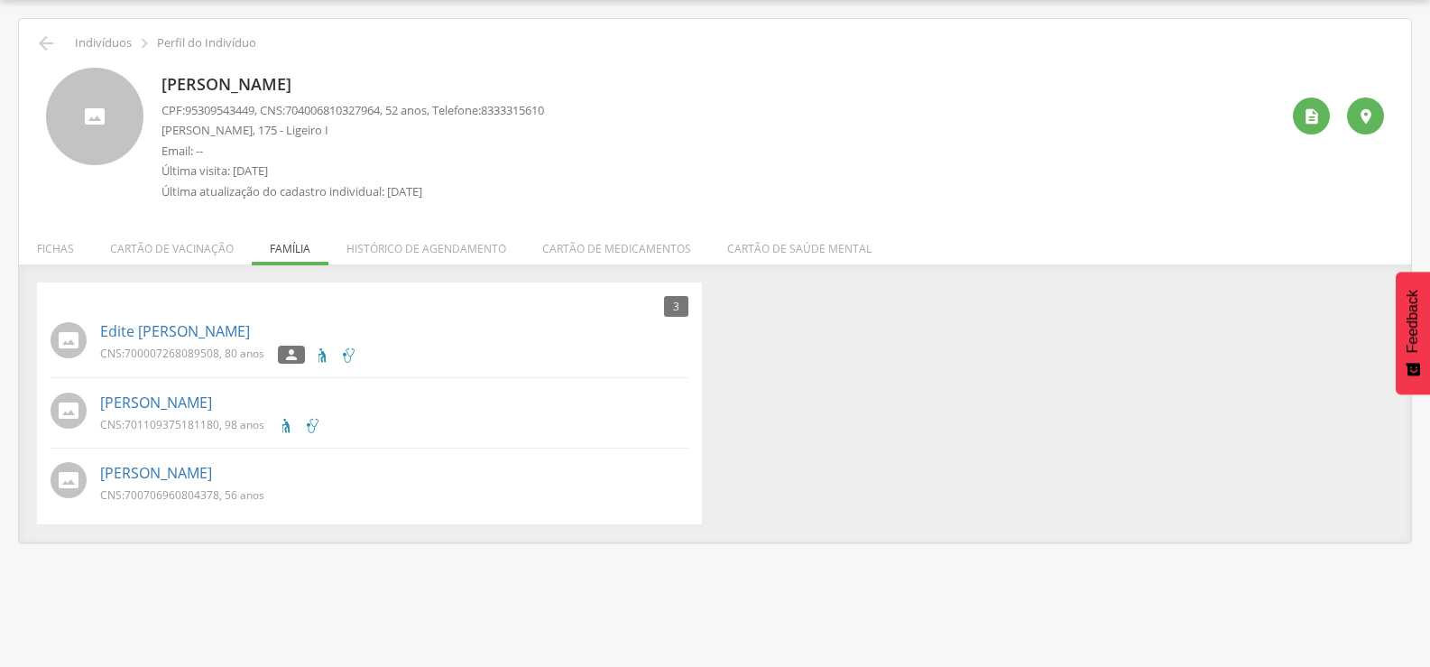
click at [44, 54] on div "Francisco de Assis Venâncio dos Santos CPF: 95309543449 , CNS: 704006810327964 …" at bounding box center [714, 131] width 1365 height 155
click at [40, 35] on icon "" at bounding box center [46, 43] width 22 height 22
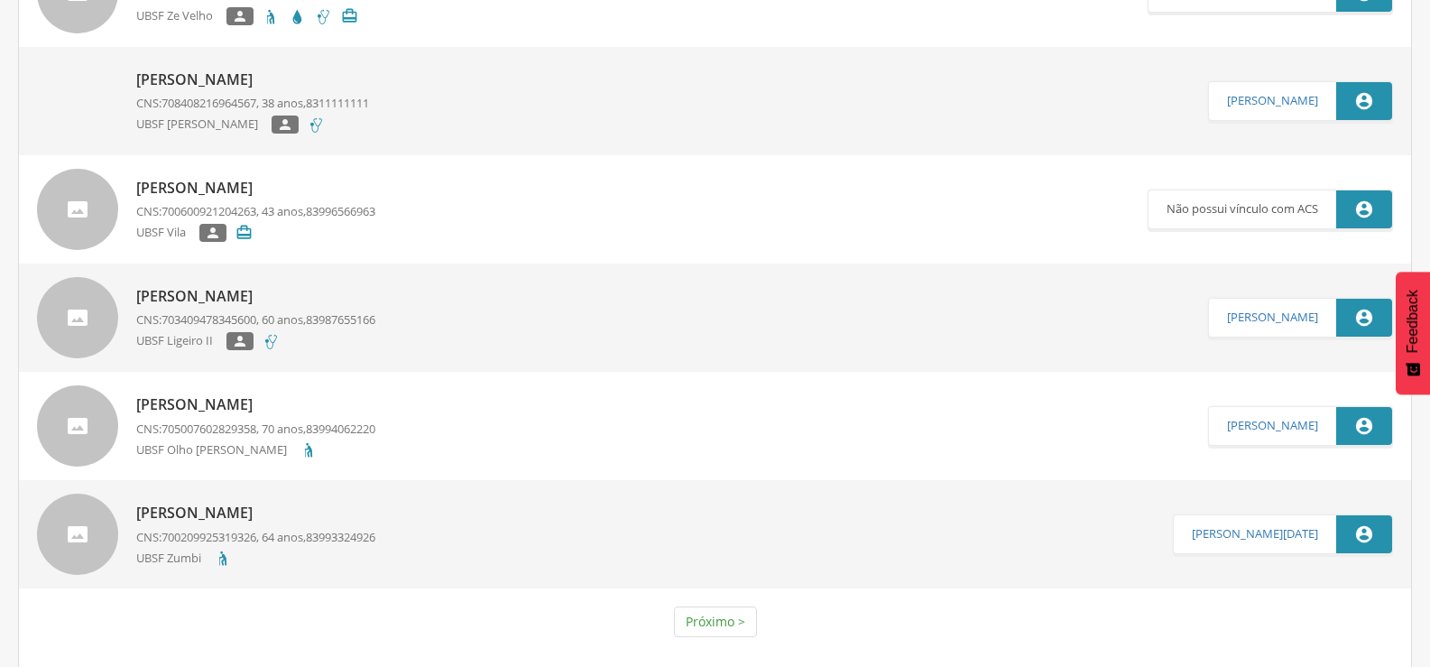
scroll to position [4959, 0]
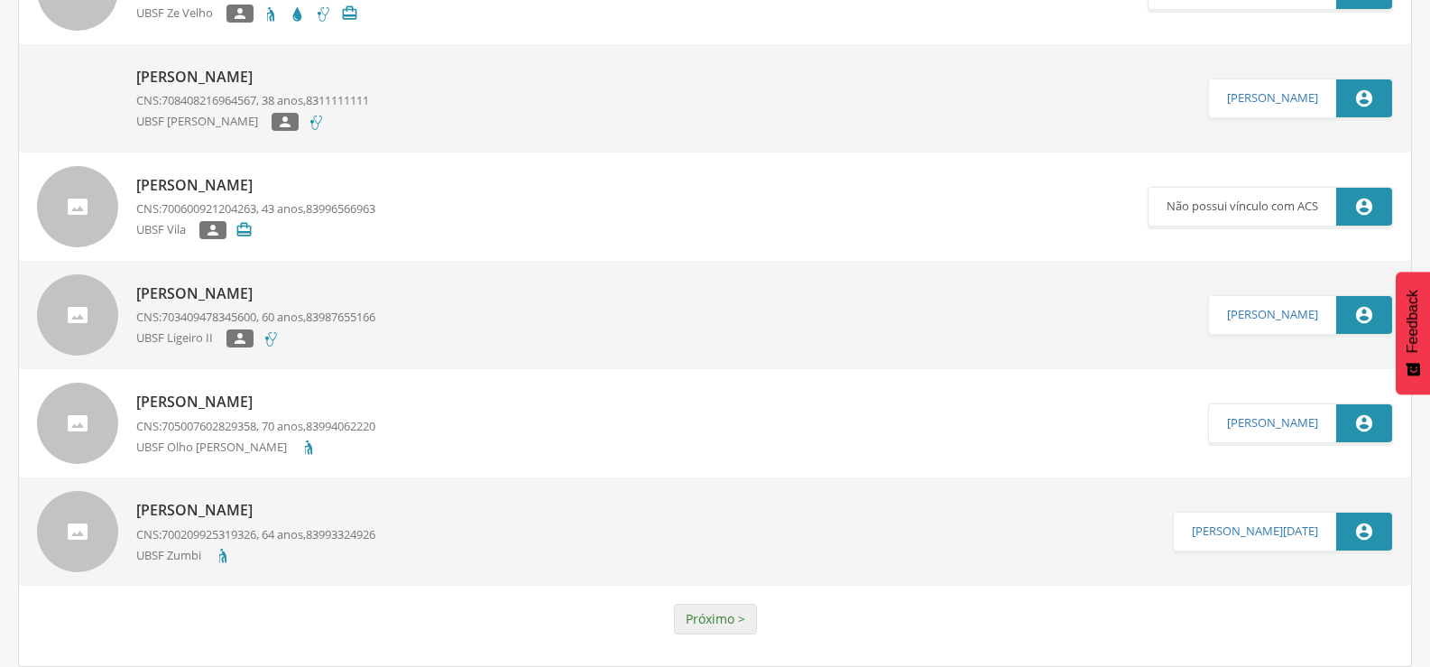
click at [700, 606] on link "Próximo >" at bounding box center [715, 619] width 83 height 31
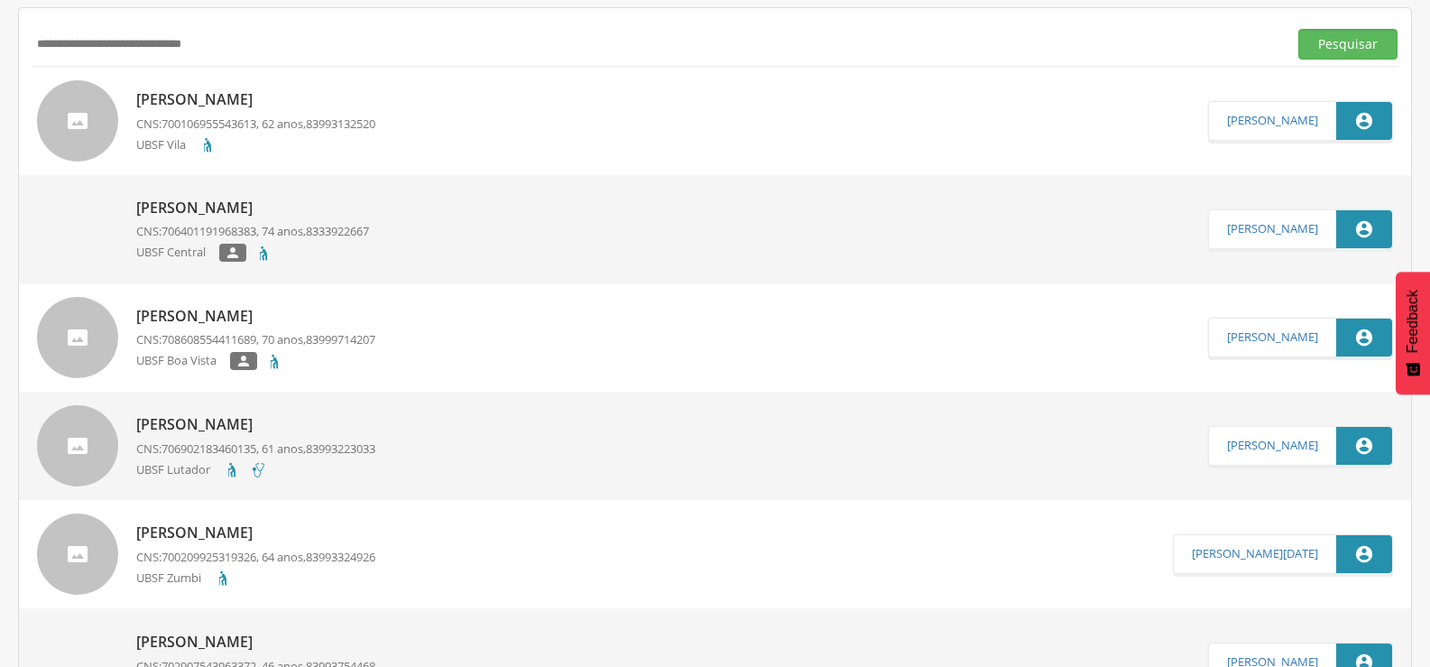
scroll to position [0, 0]
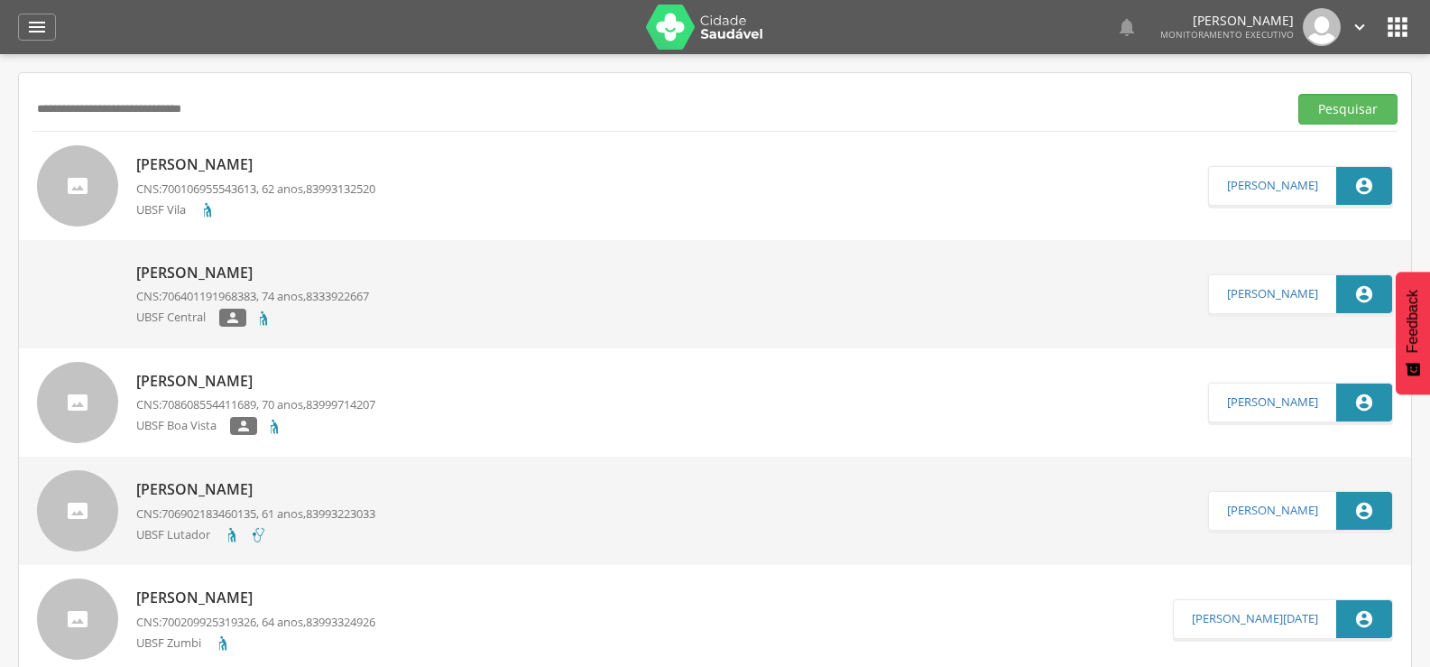
click at [235, 118] on input "**********" at bounding box center [656, 109] width 1248 height 31
type input "*"
paste input "**********"
click at [1298, 94] on button "Pesquisar" at bounding box center [1347, 109] width 99 height 31
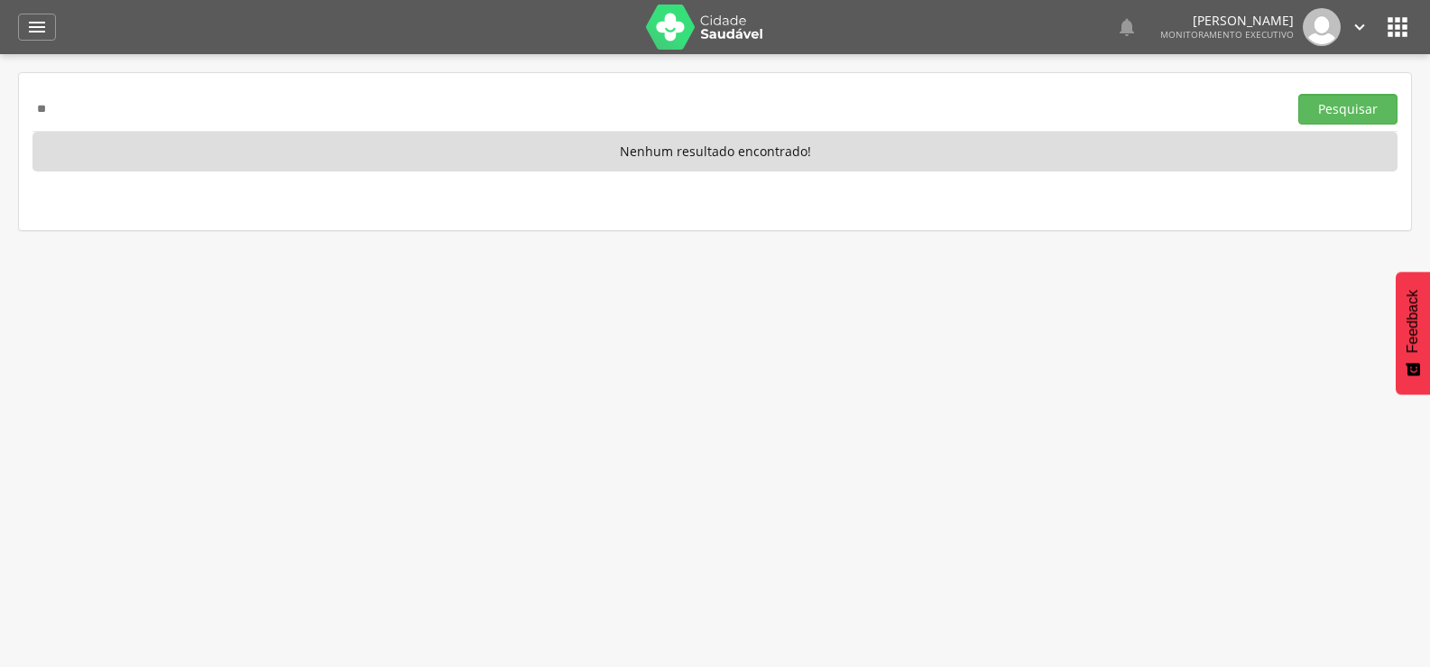
type input "*"
paste input "**********"
click at [1298, 94] on button "Pesquisar" at bounding box center [1347, 109] width 99 height 31
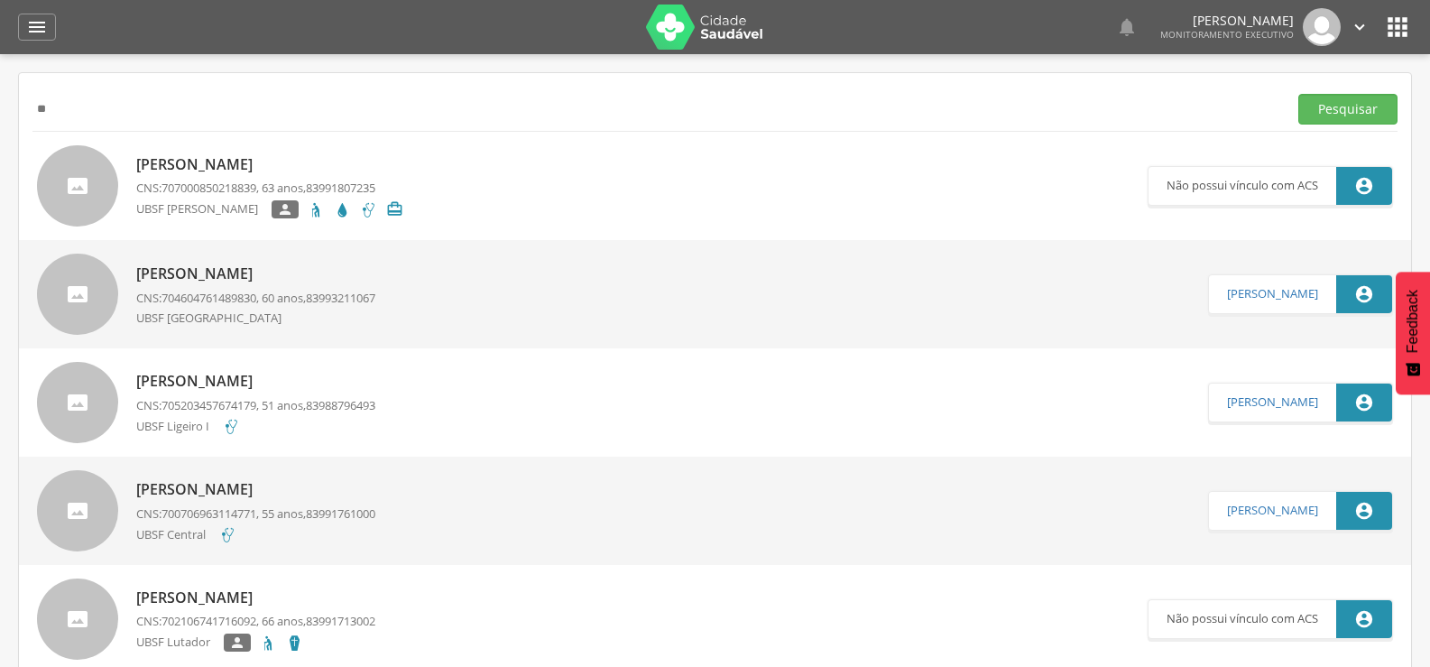
type input "*"
type input "**********"
click at [1298, 94] on button "Pesquisar" at bounding box center [1347, 109] width 99 height 31
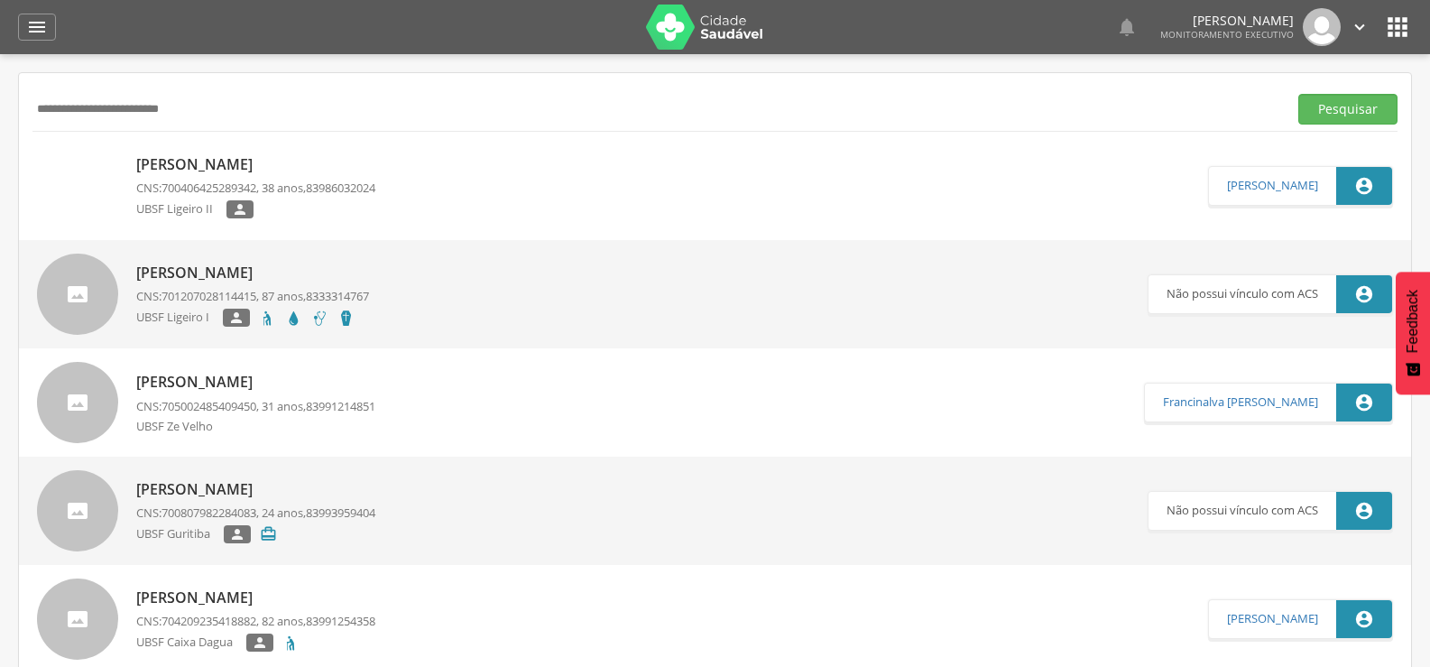
click at [171, 171] on p "Rozenilda Alves Alexandrino" at bounding box center [255, 164] width 239 height 21
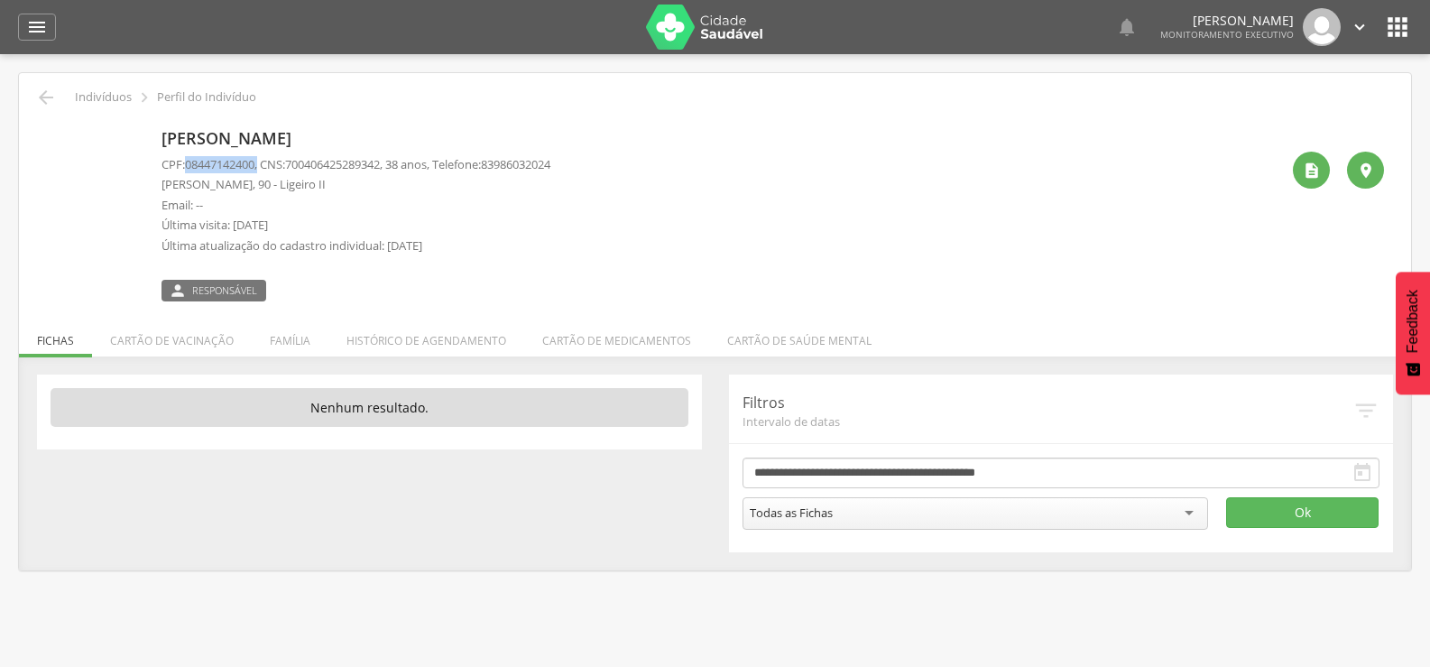
drag, startPoint x: 184, startPoint y: 163, endPoint x: 263, endPoint y: 157, distance: 79.6
click at [263, 157] on p "CPF: 08447142400 , CNS: 700406425289342 , 38 anos, Telefone: 83986032024" at bounding box center [355, 164] width 389 height 17
copy p "08447142400 ,"
click at [281, 330] on li "Família" at bounding box center [290, 336] width 77 height 42
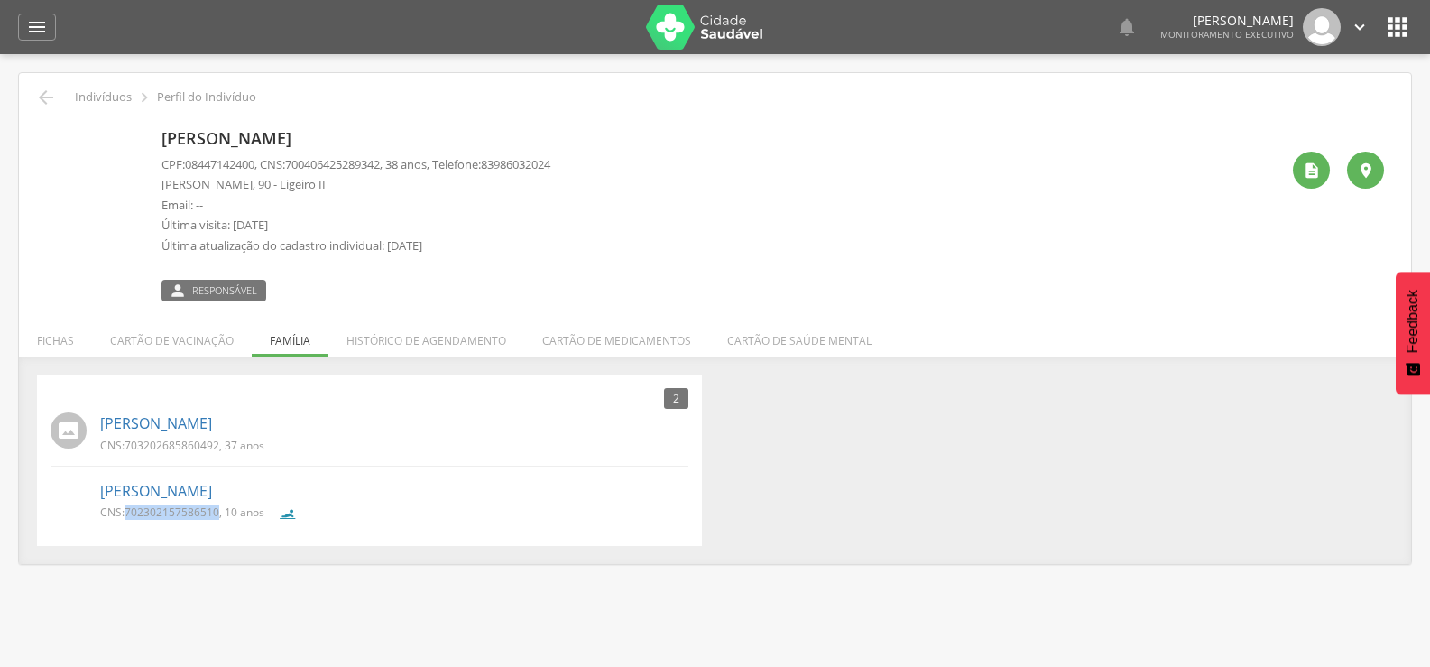
drag, startPoint x: 127, startPoint y: 508, endPoint x: 218, endPoint y: 513, distance: 91.3
click at [218, 513] on span "702302157586510" at bounding box center [171, 511] width 95 height 15
copy span "702302157586510"
drag, startPoint x: 124, startPoint y: 447, endPoint x: 219, endPoint y: 445, distance: 94.7
click at [219, 445] on p "CNS: 703202685860492 , 37 anos" at bounding box center [182, 445] width 164 height 15
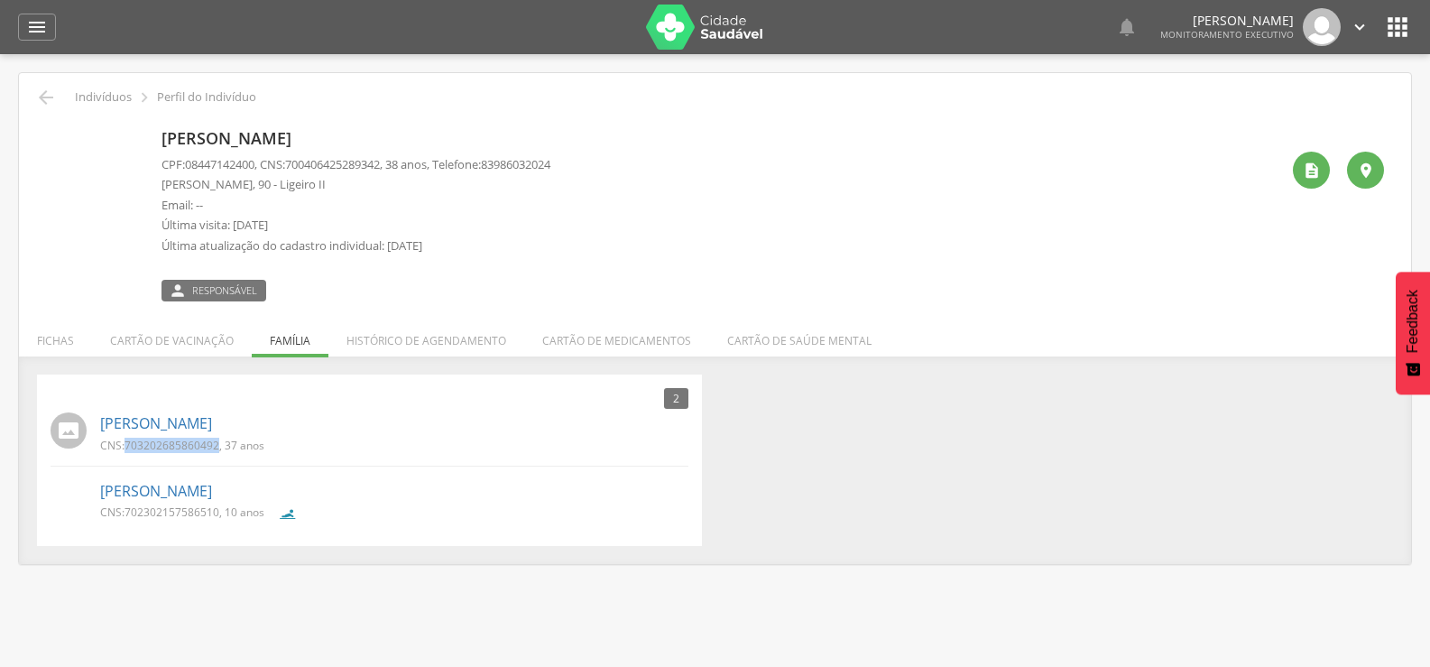
copy p "703202685860492"
click at [32, 34] on icon "" at bounding box center [37, 27] width 22 height 22
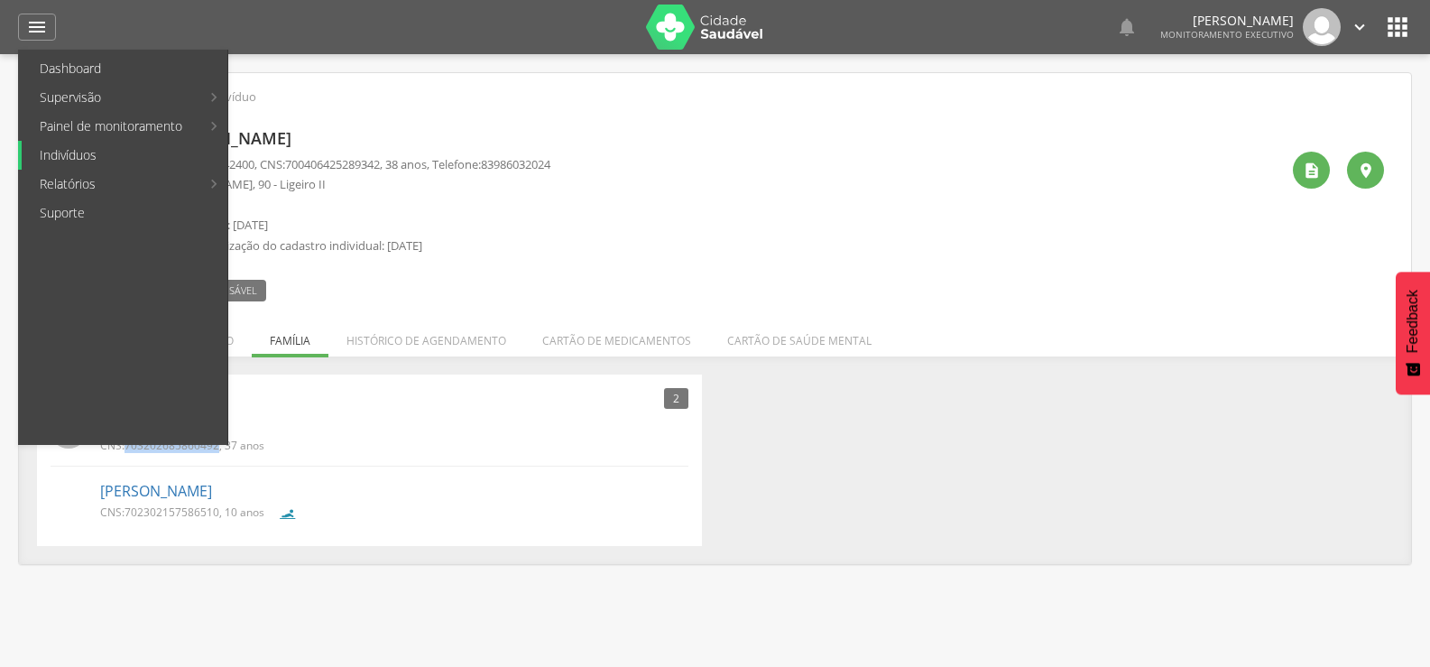
click at [70, 158] on link "Indivíduos" at bounding box center [125, 155] width 206 height 29
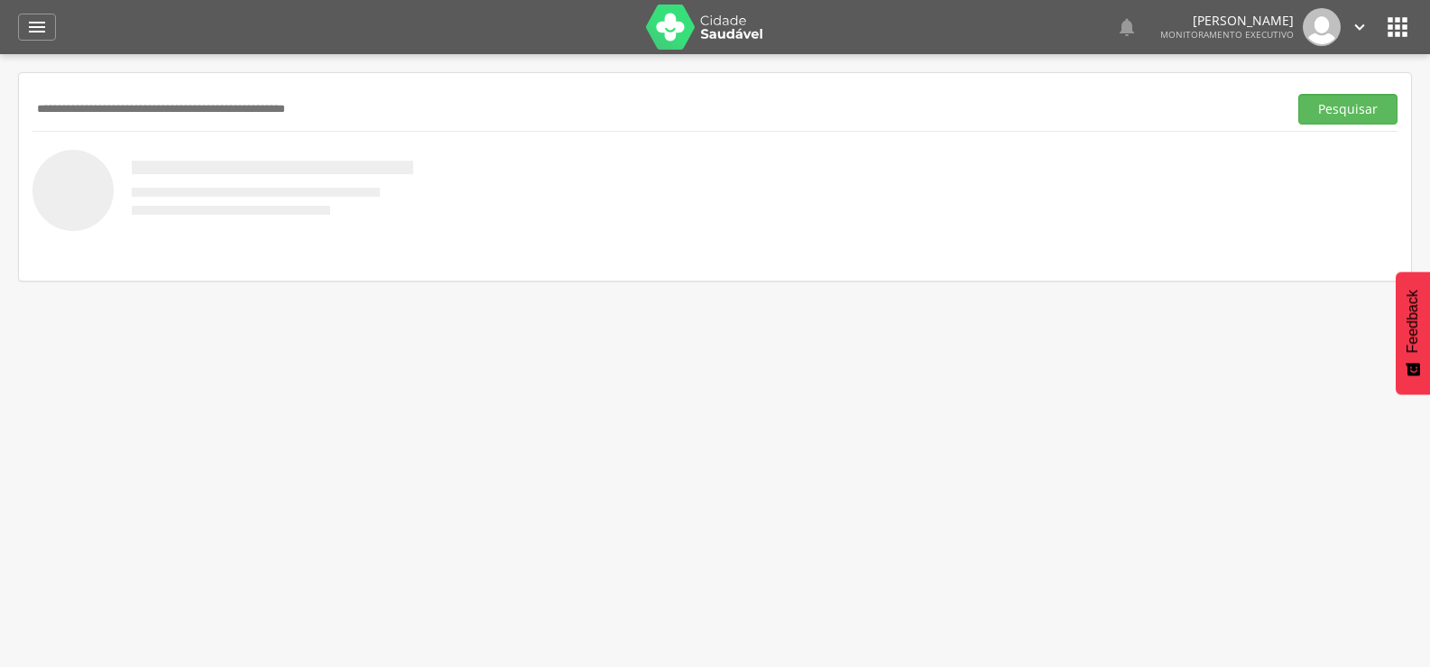
click at [92, 109] on input "text" at bounding box center [656, 109] width 1248 height 31
type input "**********"
click at [1298, 94] on button "Pesquisar" at bounding box center [1347, 109] width 99 height 31
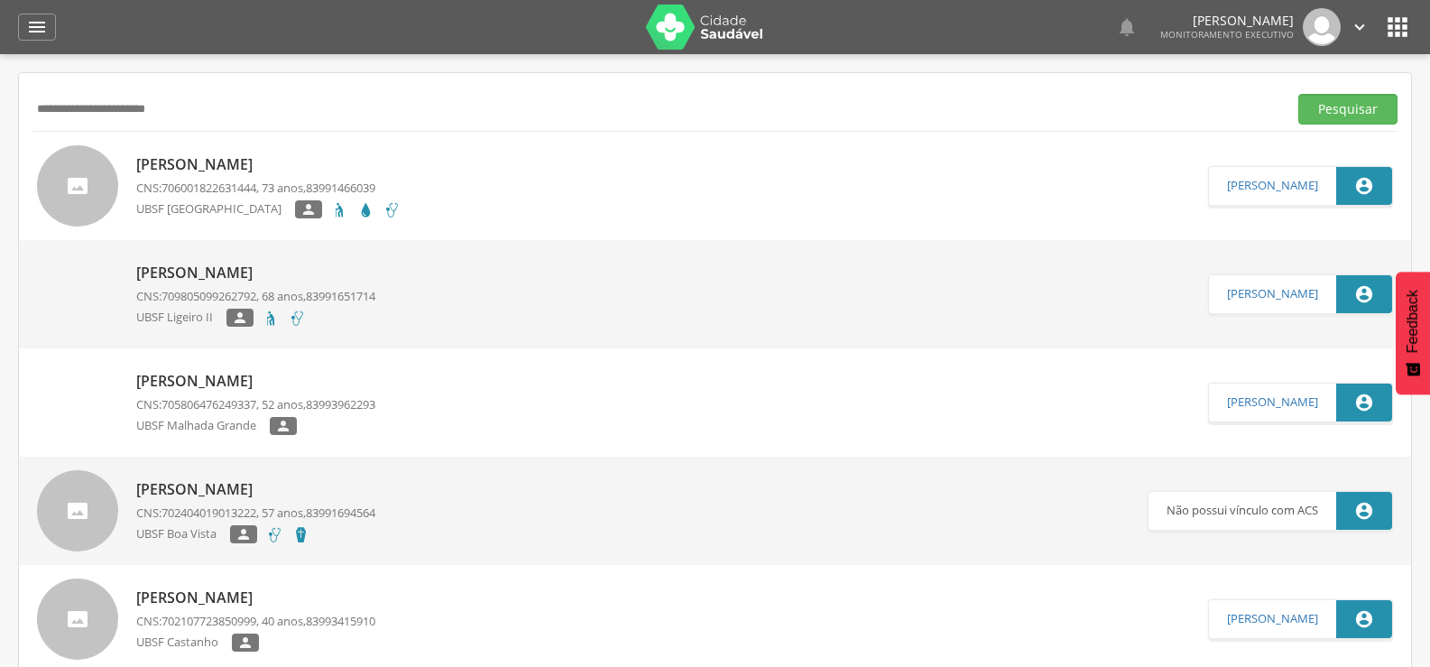
click at [206, 263] on p "Josefa Alves de Oliveira" at bounding box center [255, 273] width 239 height 21
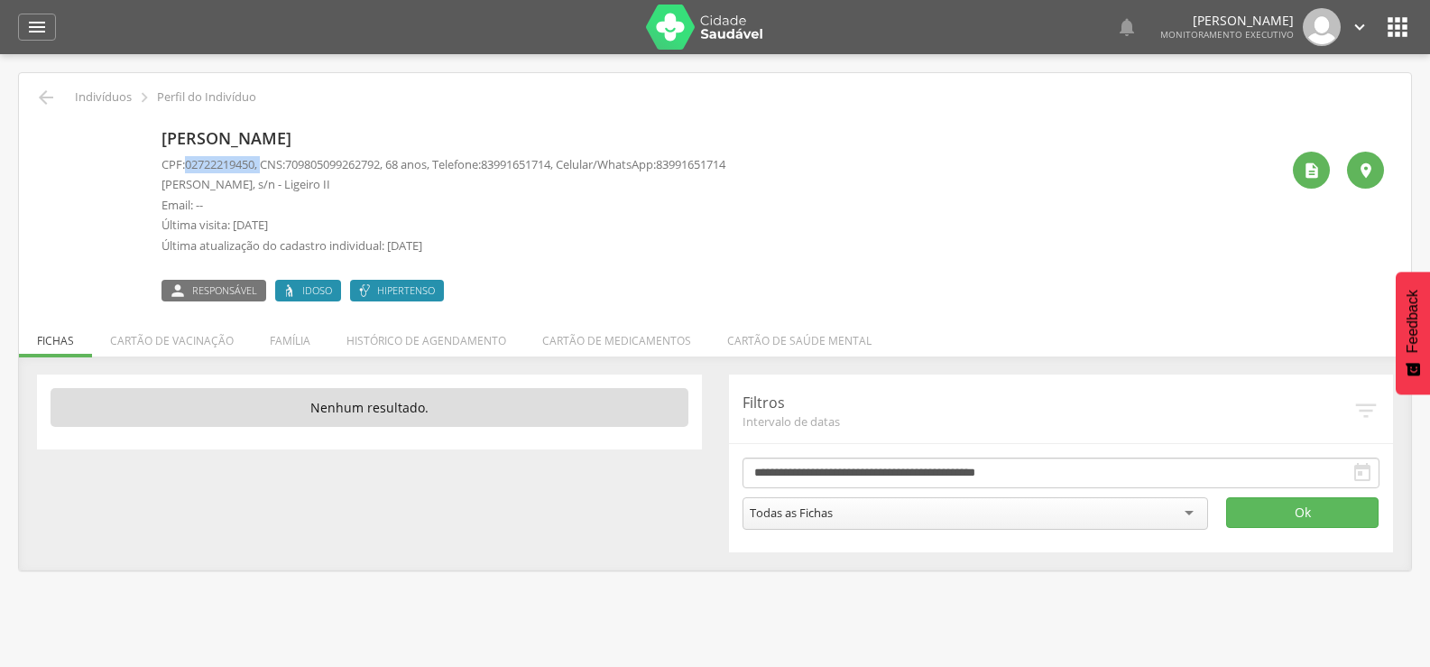
drag, startPoint x: 186, startPoint y: 165, endPoint x: 270, endPoint y: 155, distance: 84.5
click at [270, 156] on p "CPF: 02722219450 , CNS: 709805099262792 , 68 anos, Telefone: 83991651714 , Celu…" at bounding box center [443, 164] width 564 height 17
copy p "02722219450 ,"
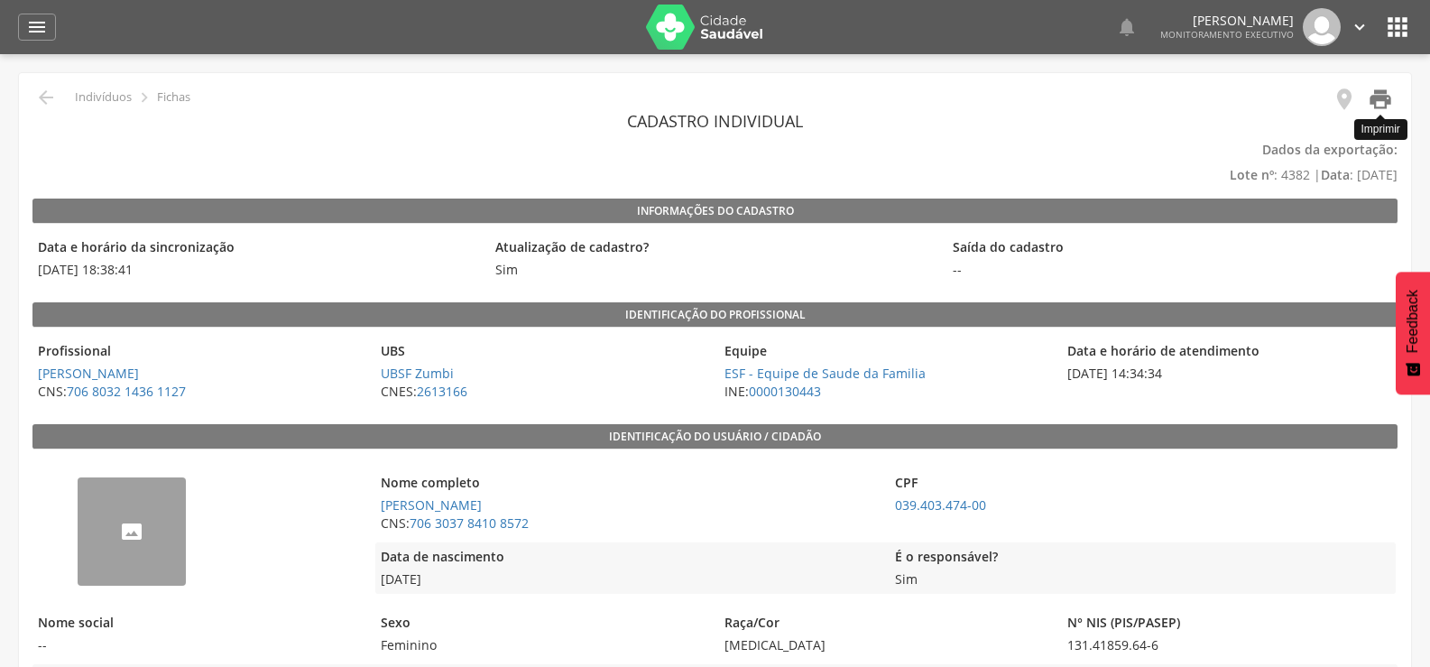
click at [1387, 98] on icon "" at bounding box center [1380, 99] width 25 height 25
click at [1374, 101] on icon "" at bounding box center [1380, 99] width 25 height 25
